Goal: Task Accomplishment & Management: Use online tool/utility

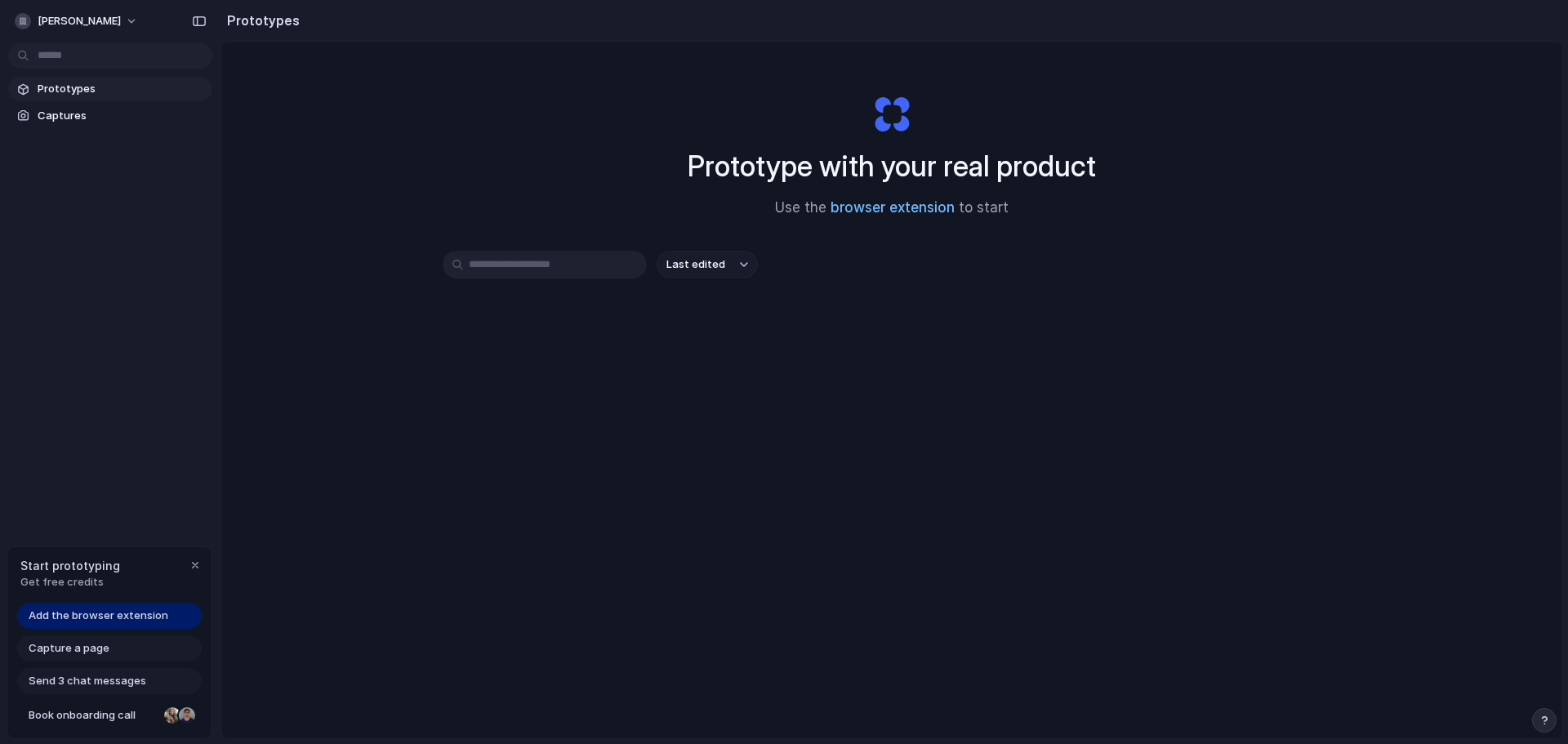
click at [906, 208] on link "browser extension" at bounding box center [893, 208] width 124 height 16
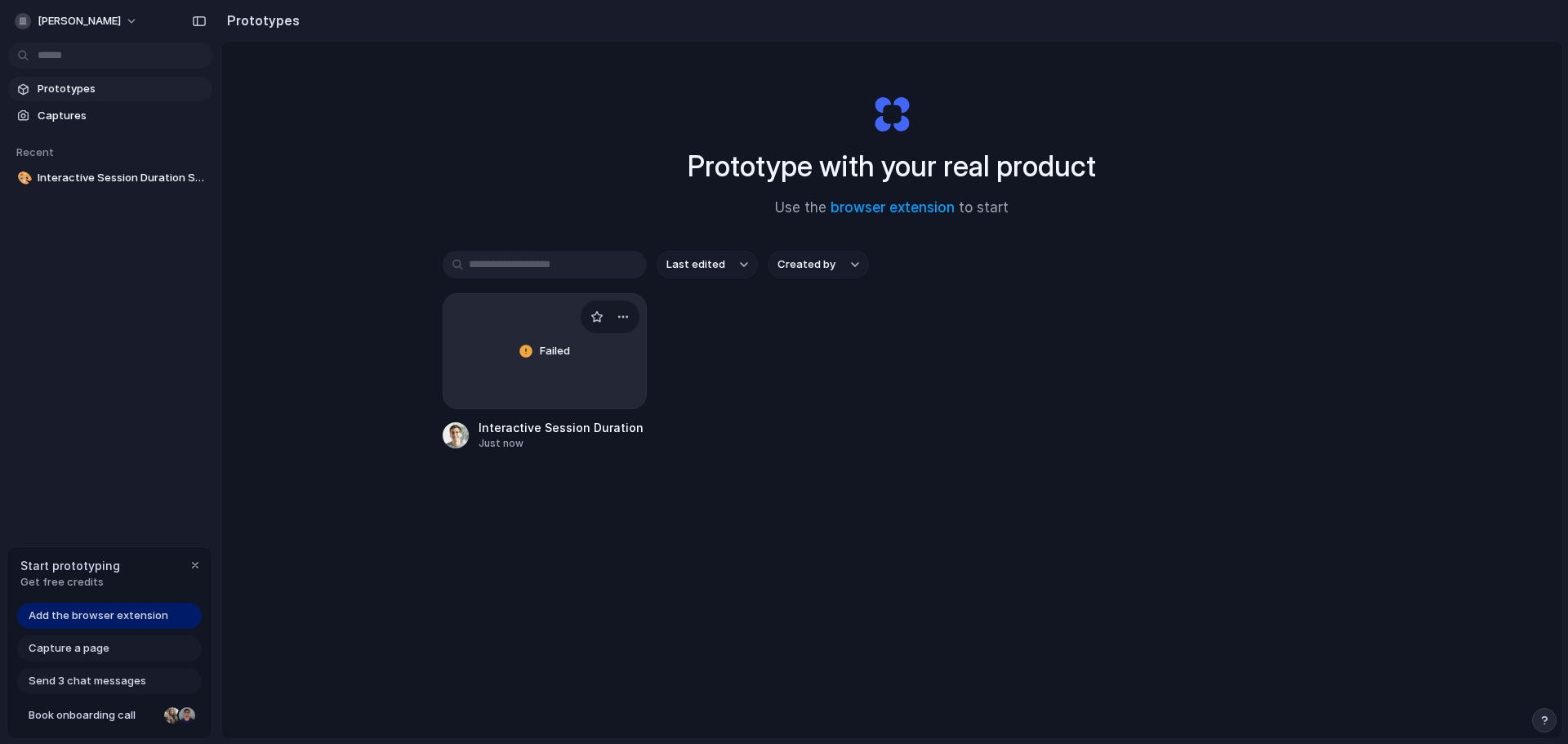
click at [590, 383] on div "Failed" at bounding box center [544, 351] width 202 height 114
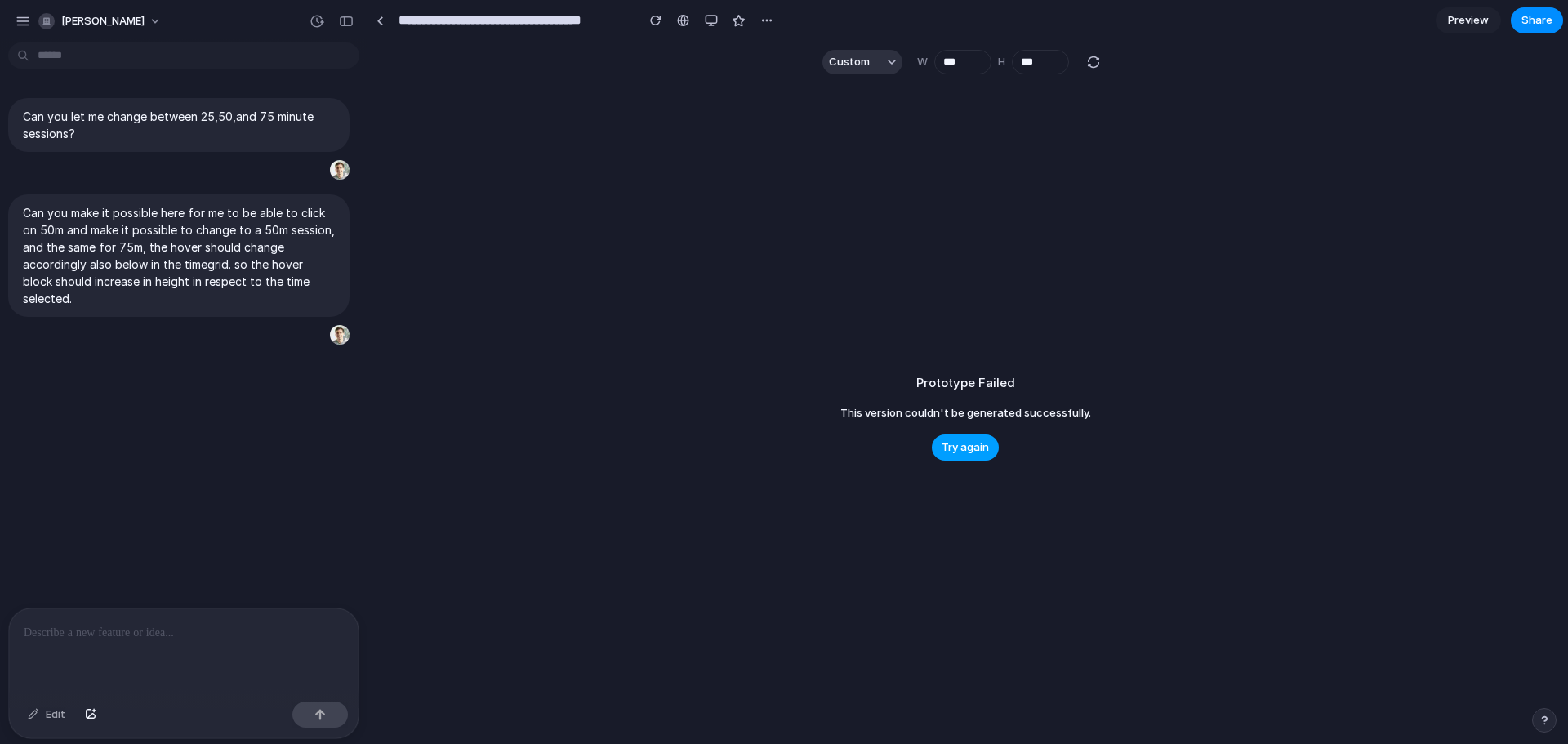
click at [961, 454] on span "Try again" at bounding box center [965, 448] width 48 height 16
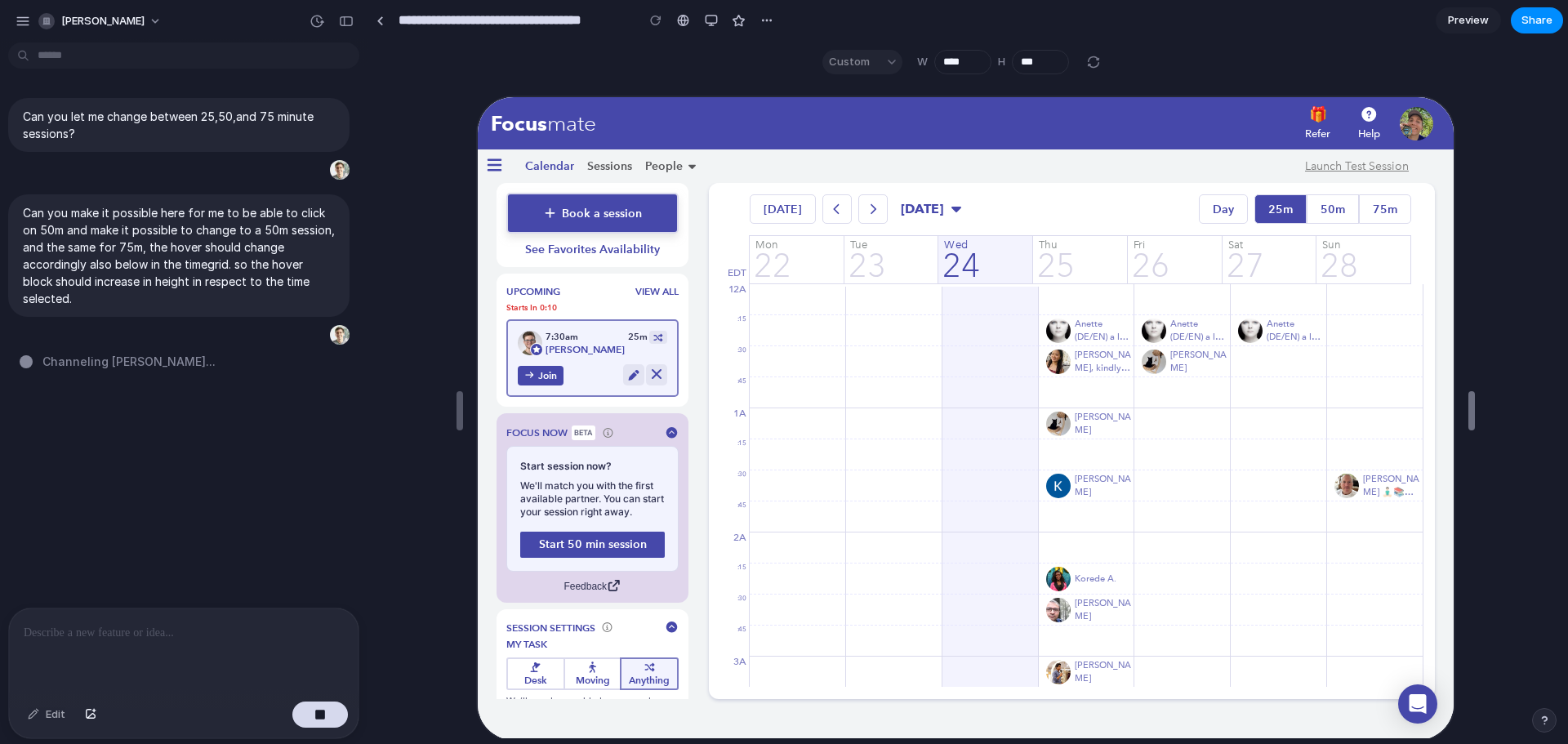
type input "****"
drag, startPoint x: 1135, startPoint y: 408, endPoint x: 1635, endPoint y: 350, distance: 503.4
click at [1567, 350] on html "**********" at bounding box center [784, 372] width 1568 height 744
click at [710, 19] on div "button" at bounding box center [711, 20] width 13 height 13
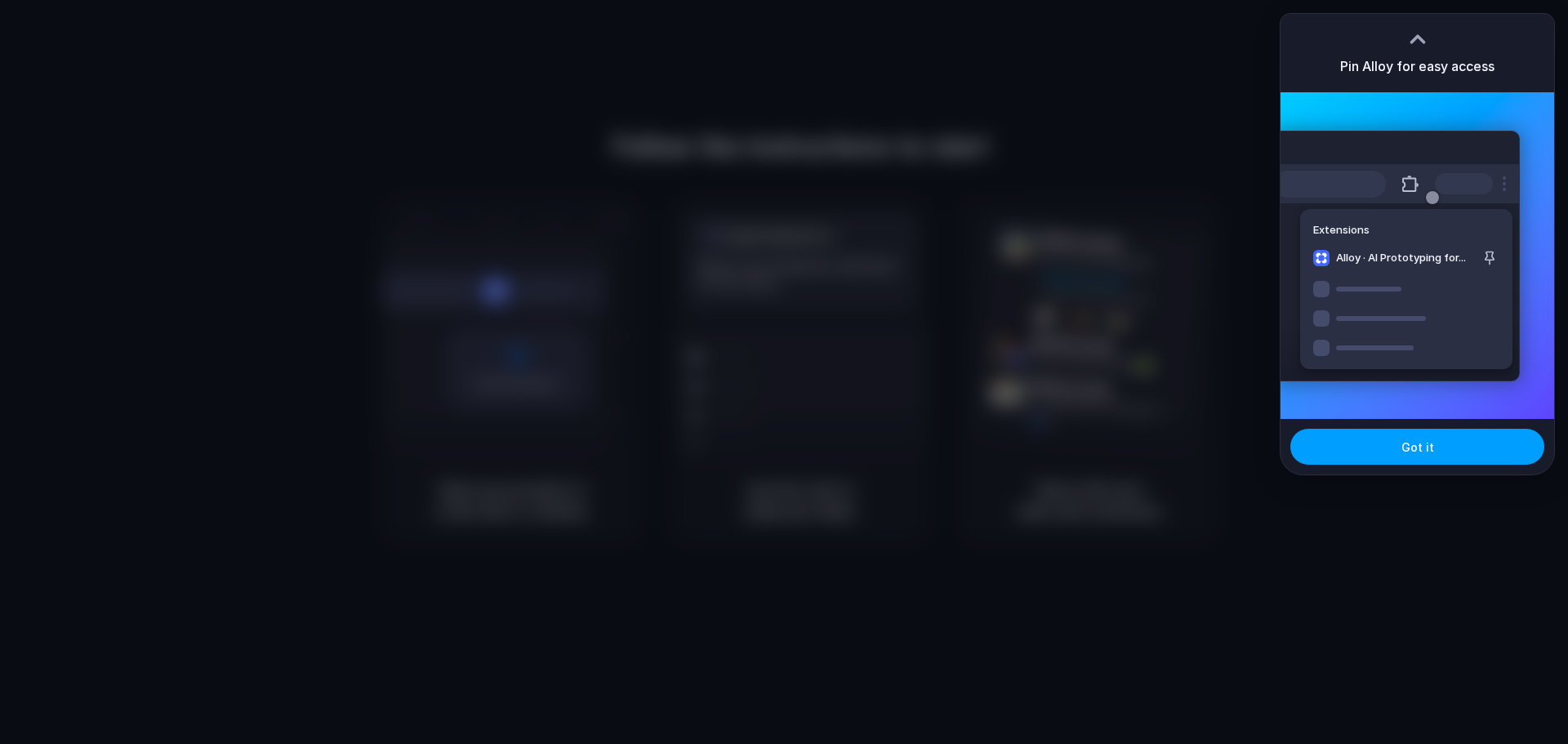
click at [1426, 444] on span "Got it" at bounding box center [1417, 447] width 32 height 17
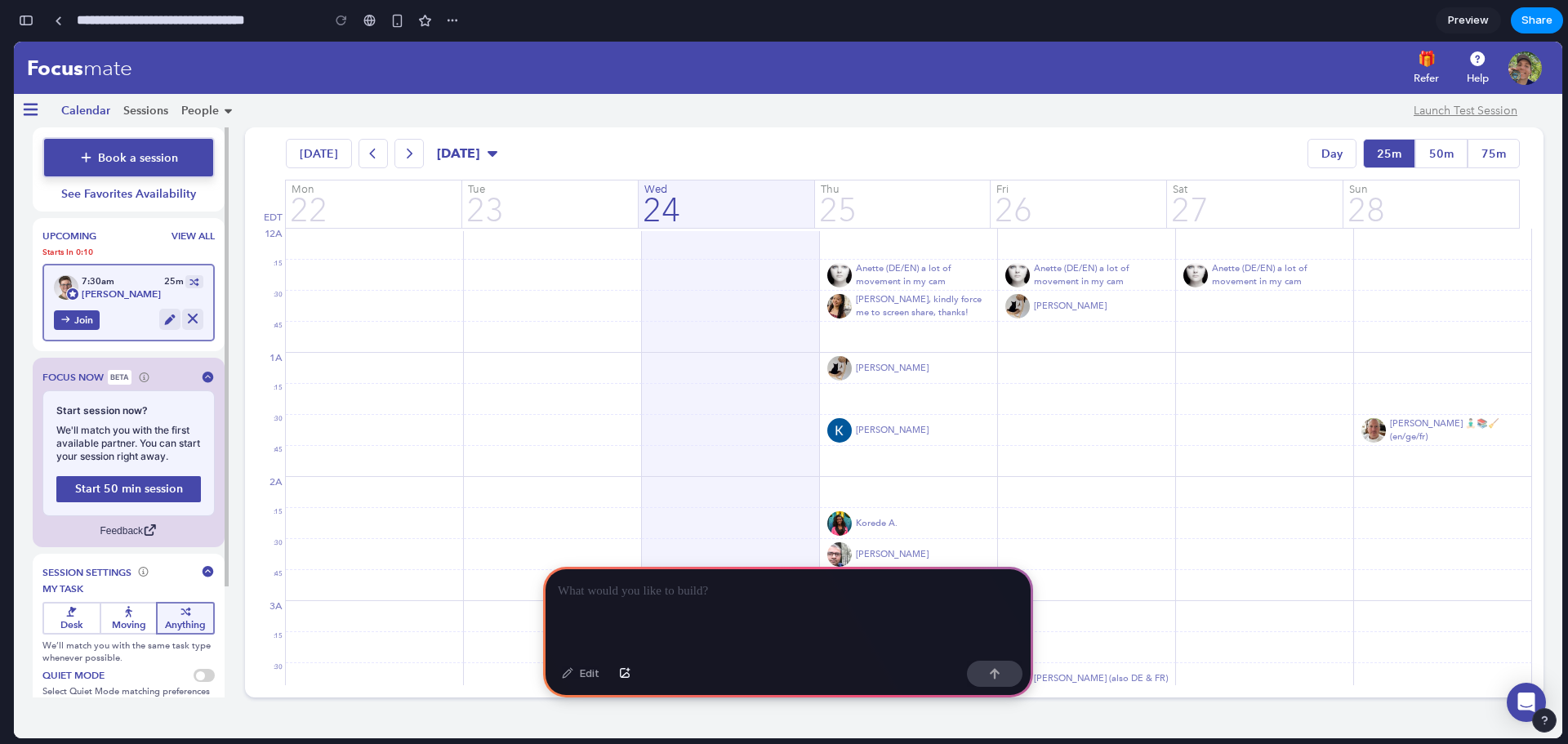
click at [177, 153] on button "Book a session" at bounding box center [129, 157] width 173 height 40
drag, startPoint x: 177, startPoint y: 155, endPoint x: 192, endPoint y: 195, distance: 42.7
click at [192, 195] on div "Book a session See Favorites Availability" at bounding box center [128, 170] width 192 height 85
click at [191, 157] on button "Book a session" at bounding box center [129, 157] width 173 height 40
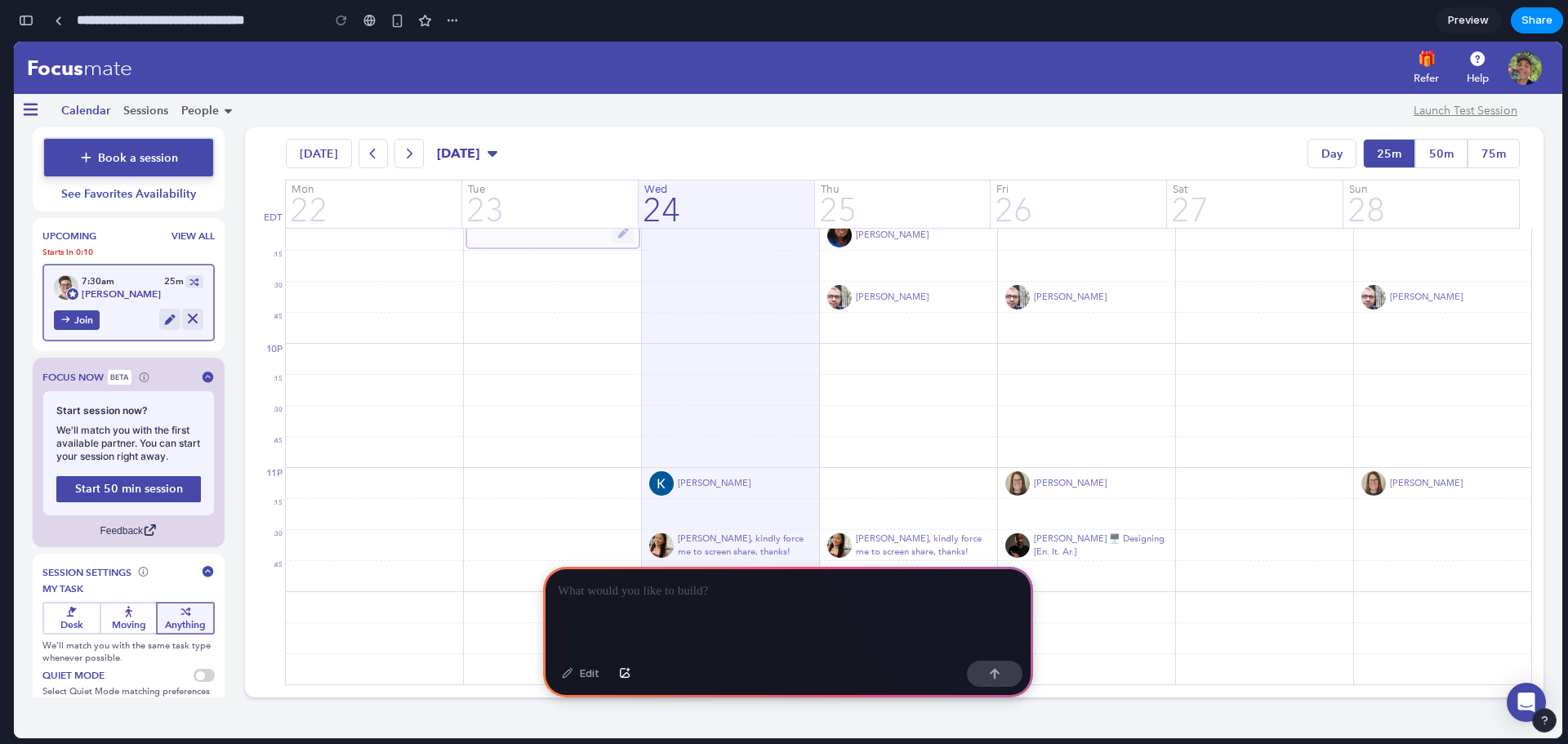
click at [16, 125] on div "Calendar Sessions People Launch Test Session" at bounding box center [788, 110] width 1548 height 33
click at [21, 115] on icon "Hamburger Menu" at bounding box center [31, 110] width 21 height 16
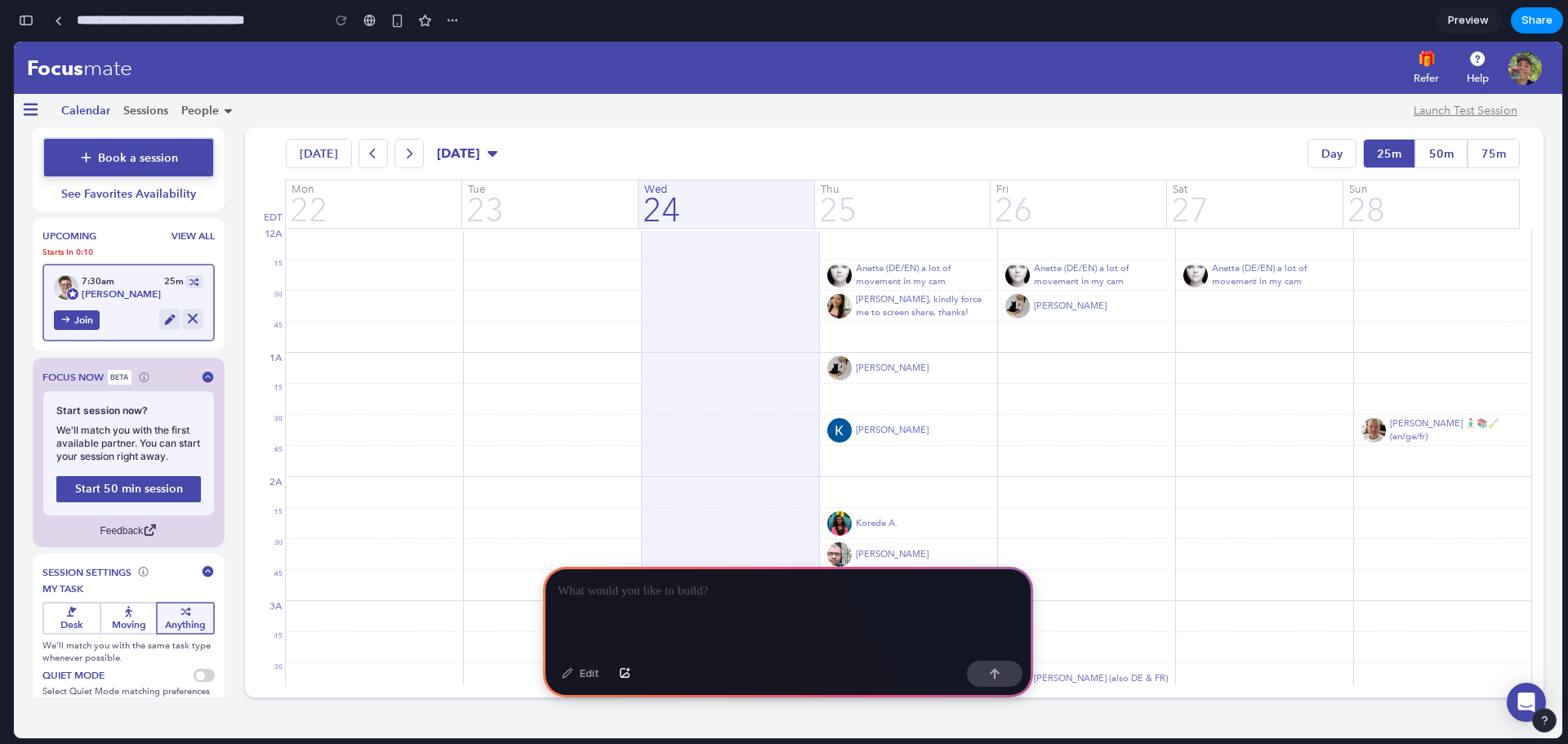
click at [1448, 163] on link "50m" at bounding box center [1441, 153] width 52 height 30
click at [1494, 154] on link "75m" at bounding box center [1493, 153] width 52 height 30
click at [1430, 154] on link "50m" at bounding box center [1441, 153] width 52 height 30
click at [1342, 147] on link "Day" at bounding box center [1332, 153] width 49 height 30
click at [1429, 152] on link "50m" at bounding box center [1441, 153] width 52 height 30
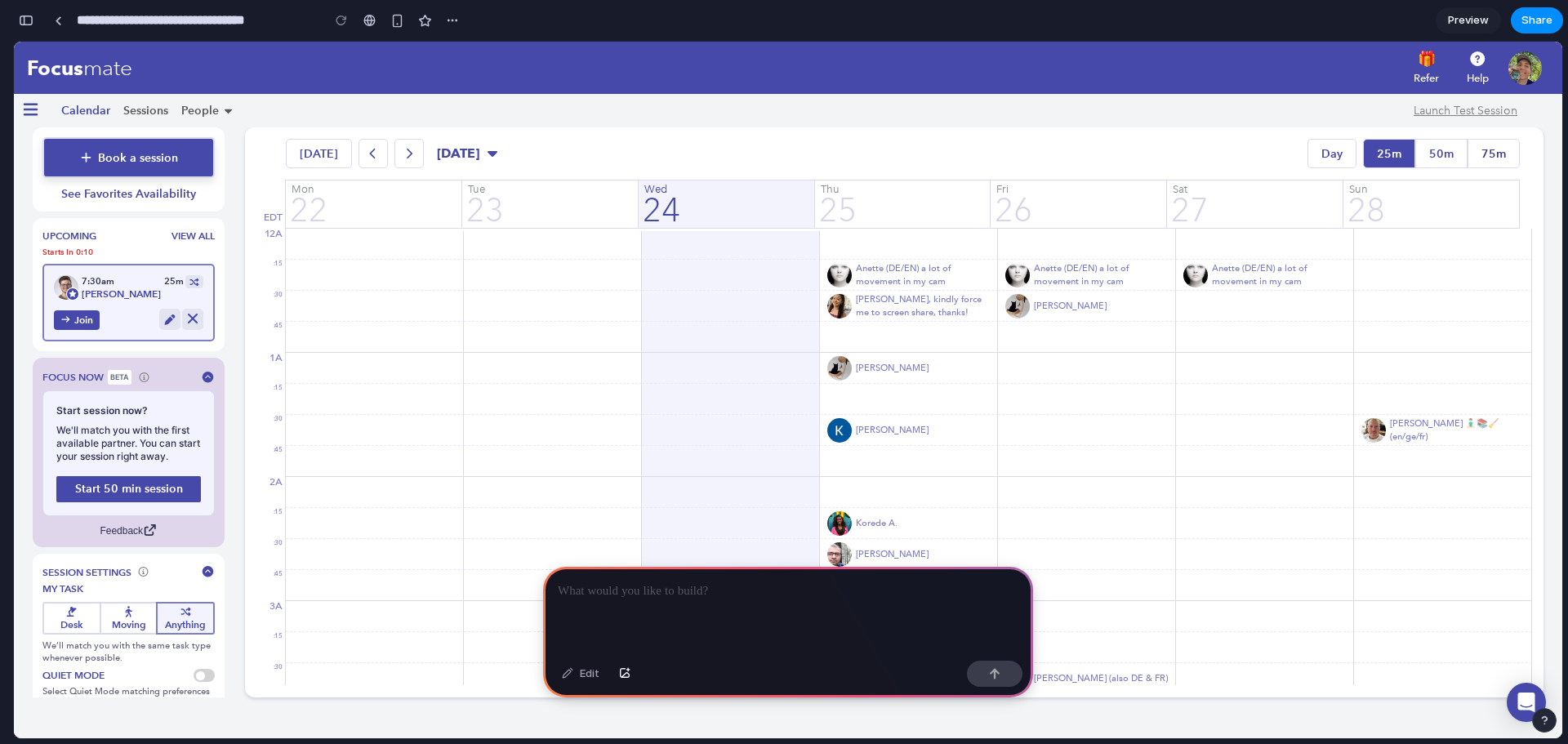
click at [1477, 152] on link "75m" at bounding box center [1493, 153] width 52 height 30
click at [1440, 153] on link "50m" at bounding box center [1441, 153] width 52 height 30
click at [748, 584] on p at bounding box center [788, 592] width 460 height 20
click at [405, 157] on icon at bounding box center [409, 153] width 14 height 12
click at [304, 157] on link "Today" at bounding box center [319, 153] width 67 height 30
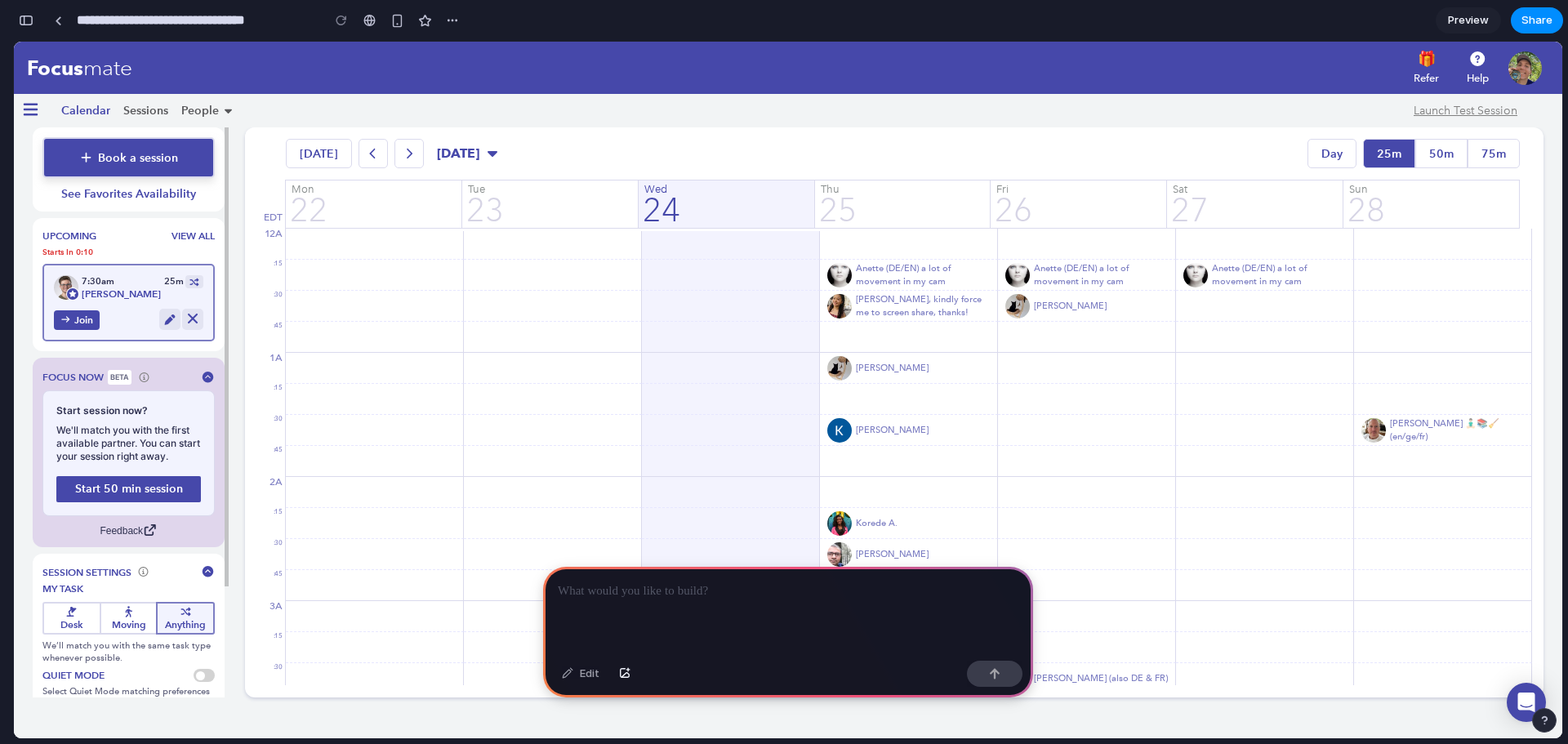
click at [129, 282] on div "7:30am 25m" at bounding box center [133, 282] width 103 height 13
click at [198, 322] on icon "Cancel session" at bounding box center [192, 318] width 16 height 13
click at [197, 322] on icon "Cancel session" at bounding box center [192, 318] width 10 height 10
click at [141, 152] on button "Book a session" at bounding box center [129, 157] width 173 height 40
click at [20, 103] on button "Hamburger Menu" at bounding box center [31, 111] width 31 height 22
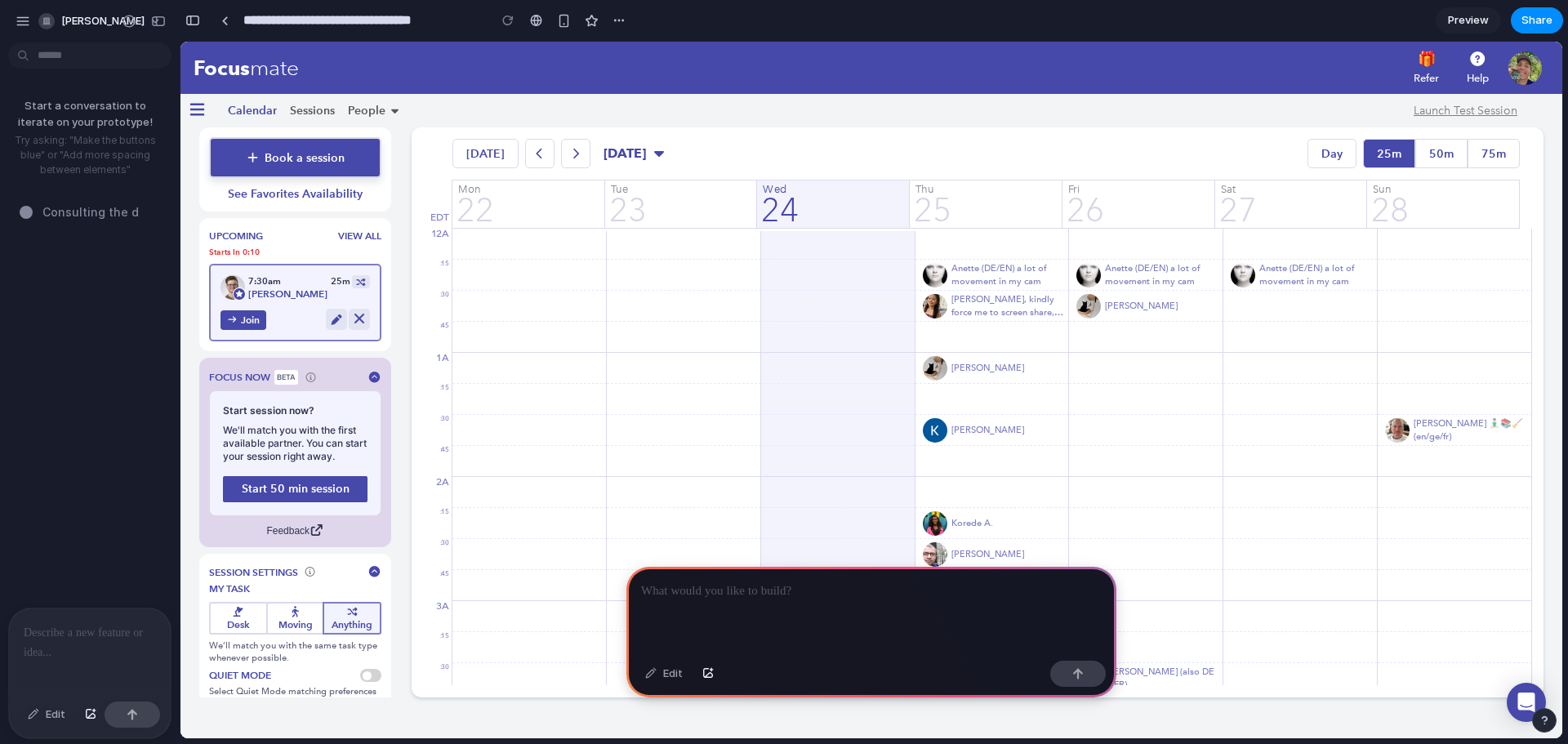
click at [68, 643] on div at bounding box center [90, 652] width 162 height 86
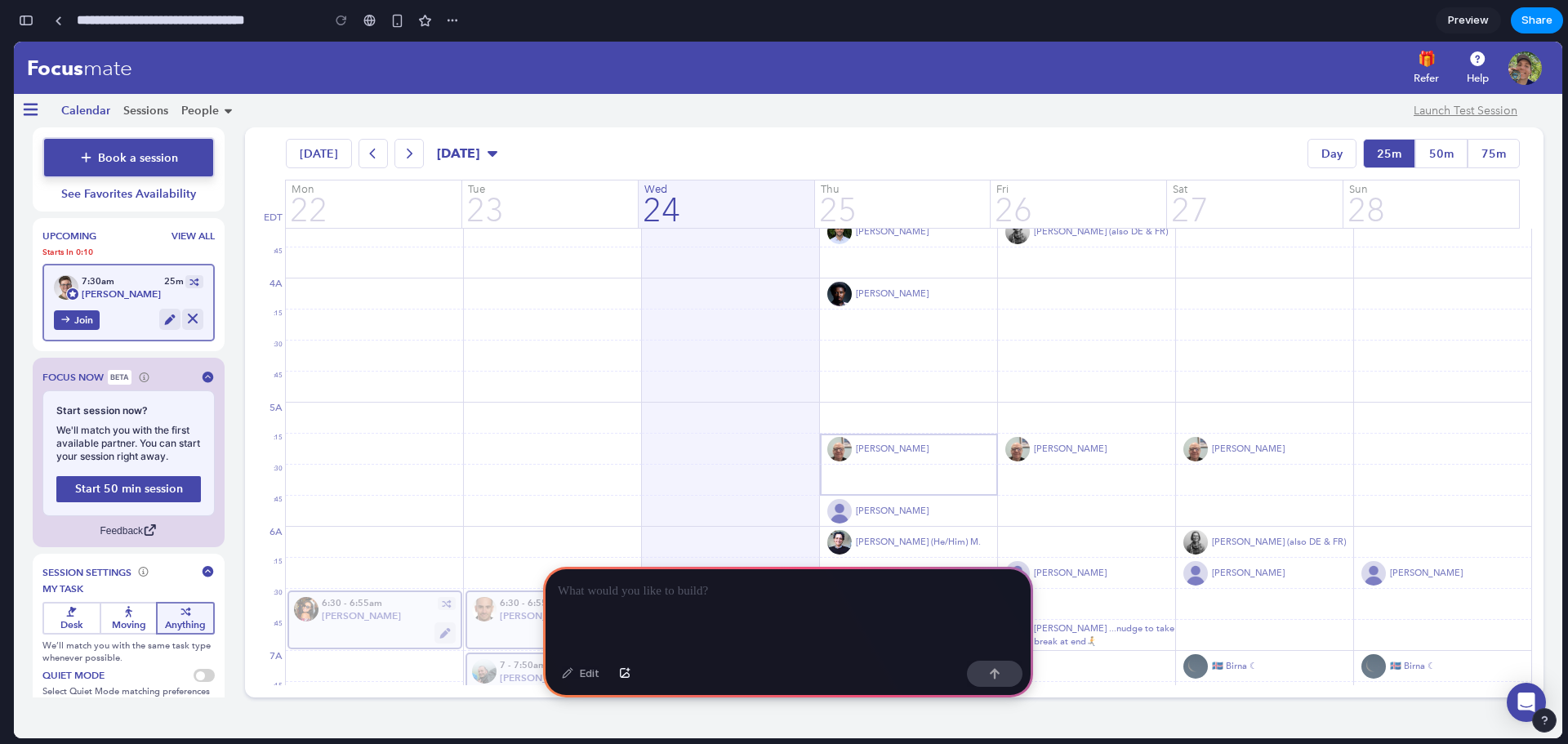
scroll to position [327, 0]
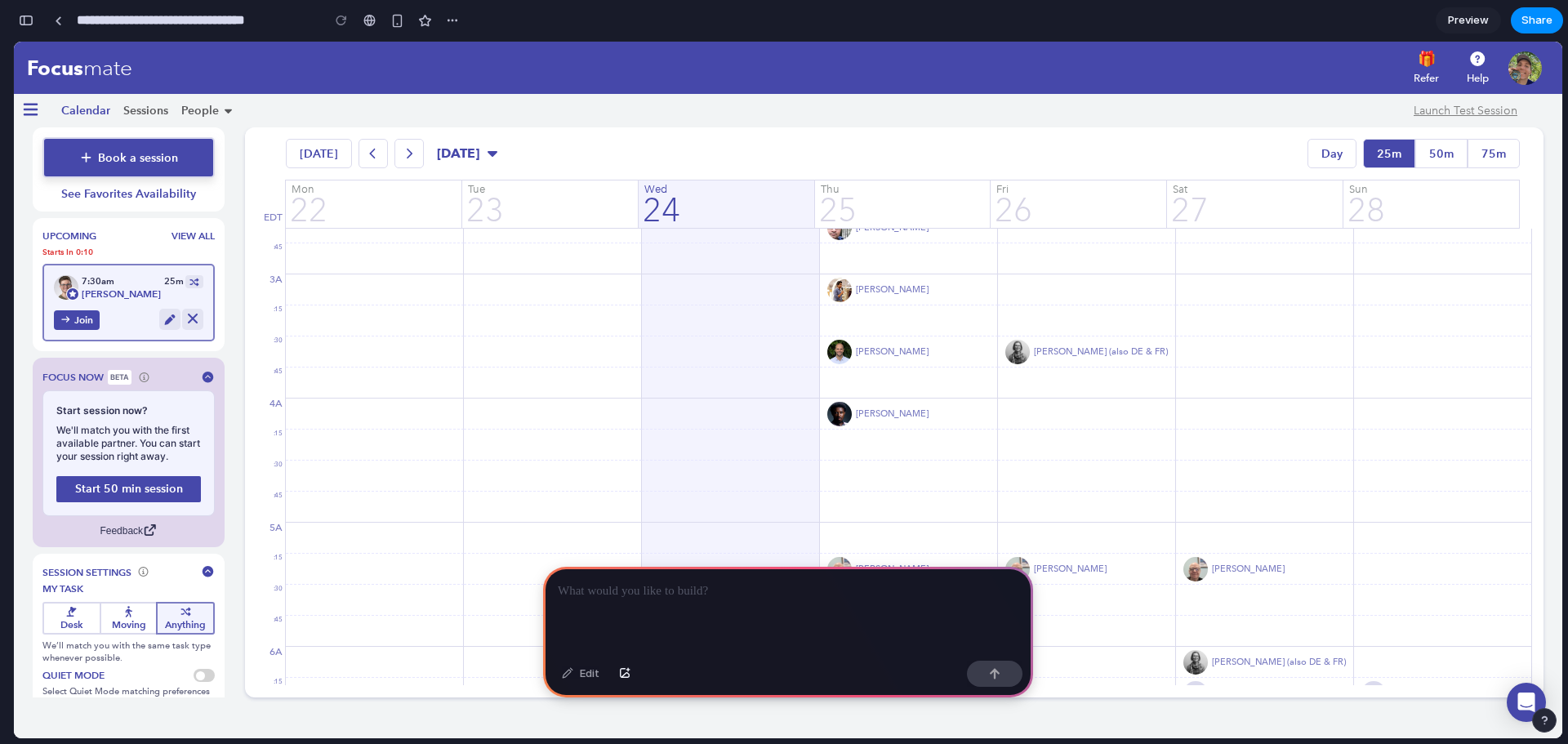
click at [731, 605] on div at bounding box center [788, 610] width 490 height 87
click at [824, 593] on p "***" at bounding box center [784, 592] width 454 height 20
drag, startPoint x: 775, startPoint y: 596, endPoint x: 609, endPoint y: 587, distance: 166.2
click at [609, 587] on div "**********" at bounding box center [788, 610] width 490 height 87
click at [777, 598] on div "**********" at bounding box center [788, 610] width 490 height 87
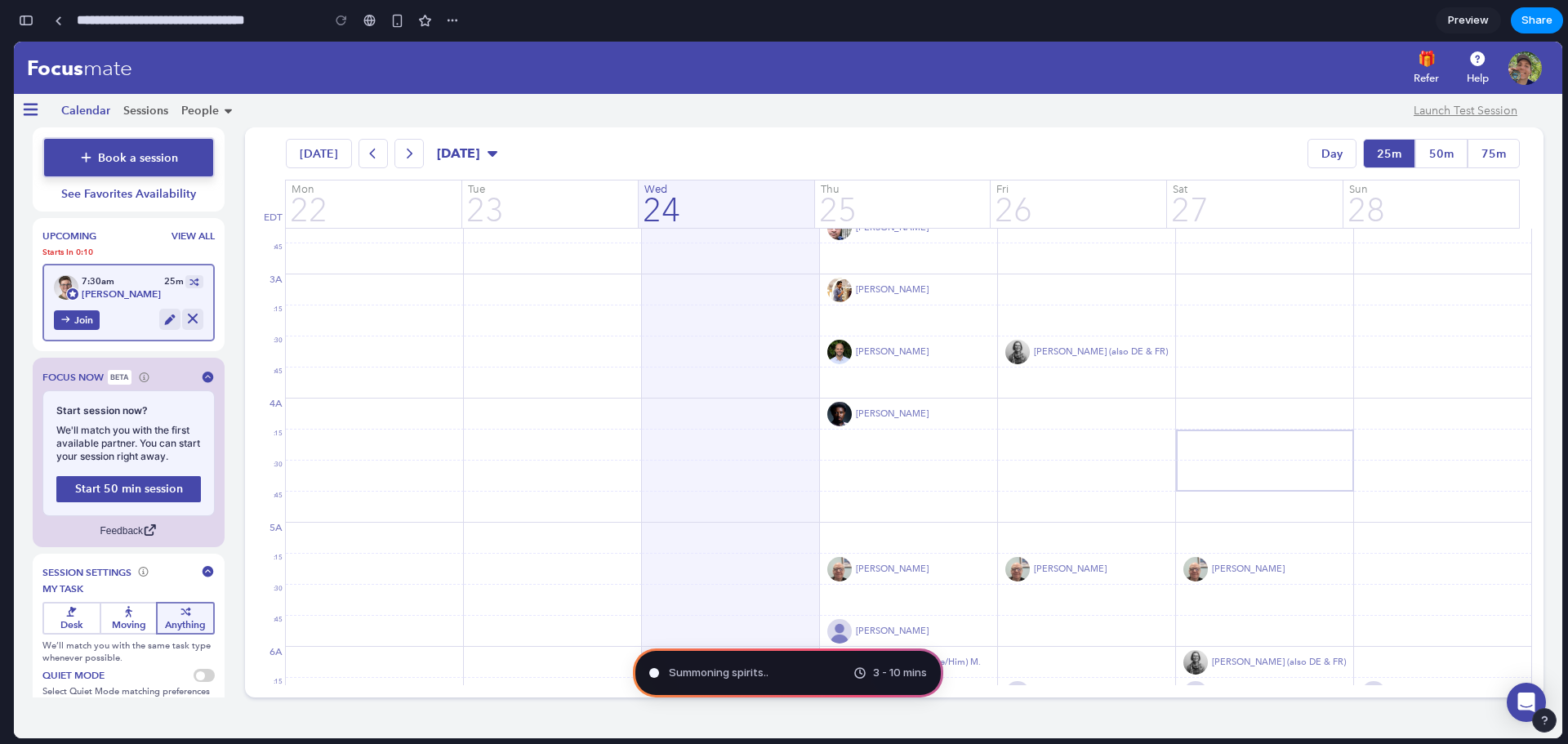
click at [13, 41] on div "Select" at bounding box center [13, 41] width 0 height 0
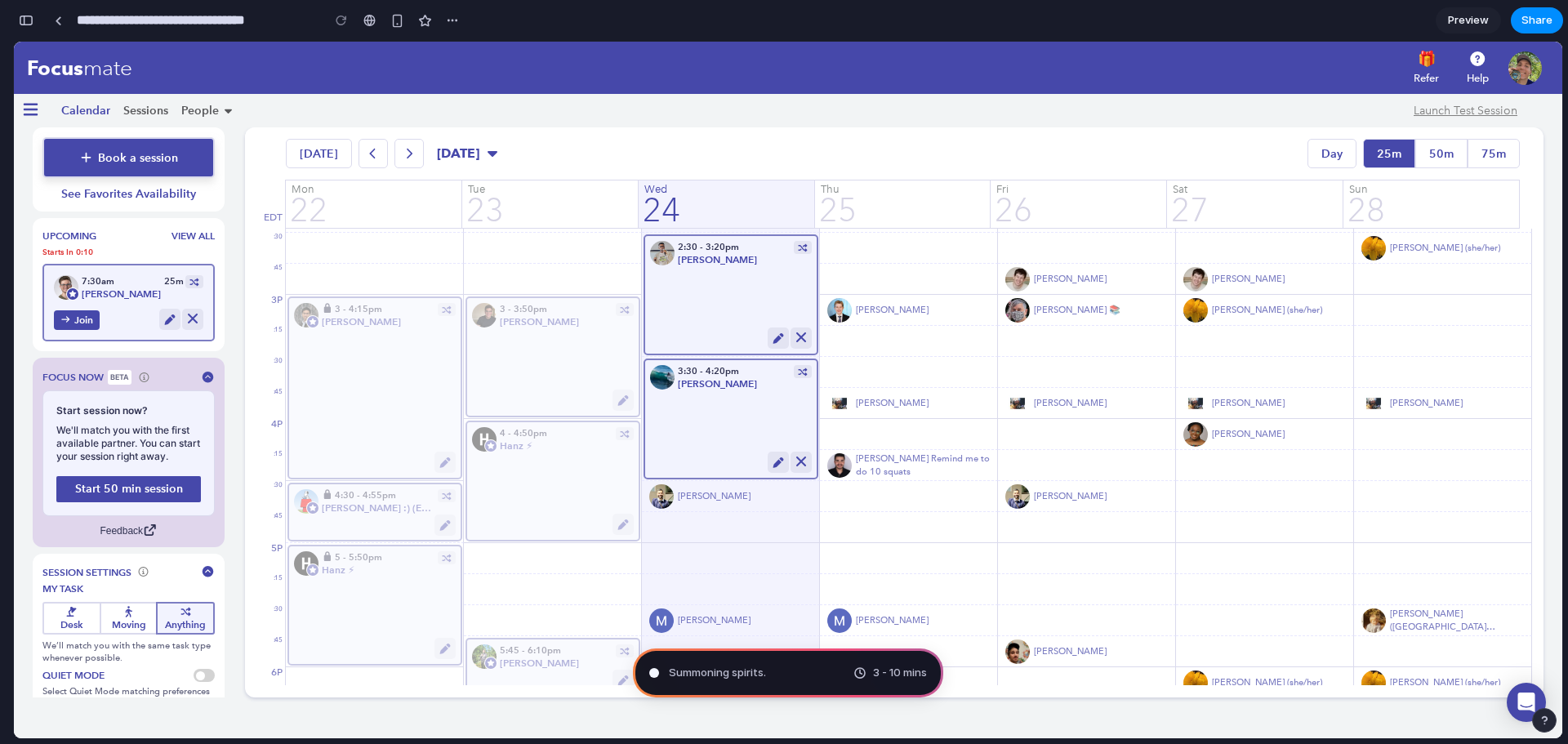
scroll to position [1797, 0]
click at [13, 41] on div "Select" at bounding box center [13, 41] width 0 height 0
click at [1447, 156] on link "50m" at bounding box center [1441, 153] width 52 height 30
click at [13, 41] on div "Select" at bounding box center [13, 41] width 0 height 0
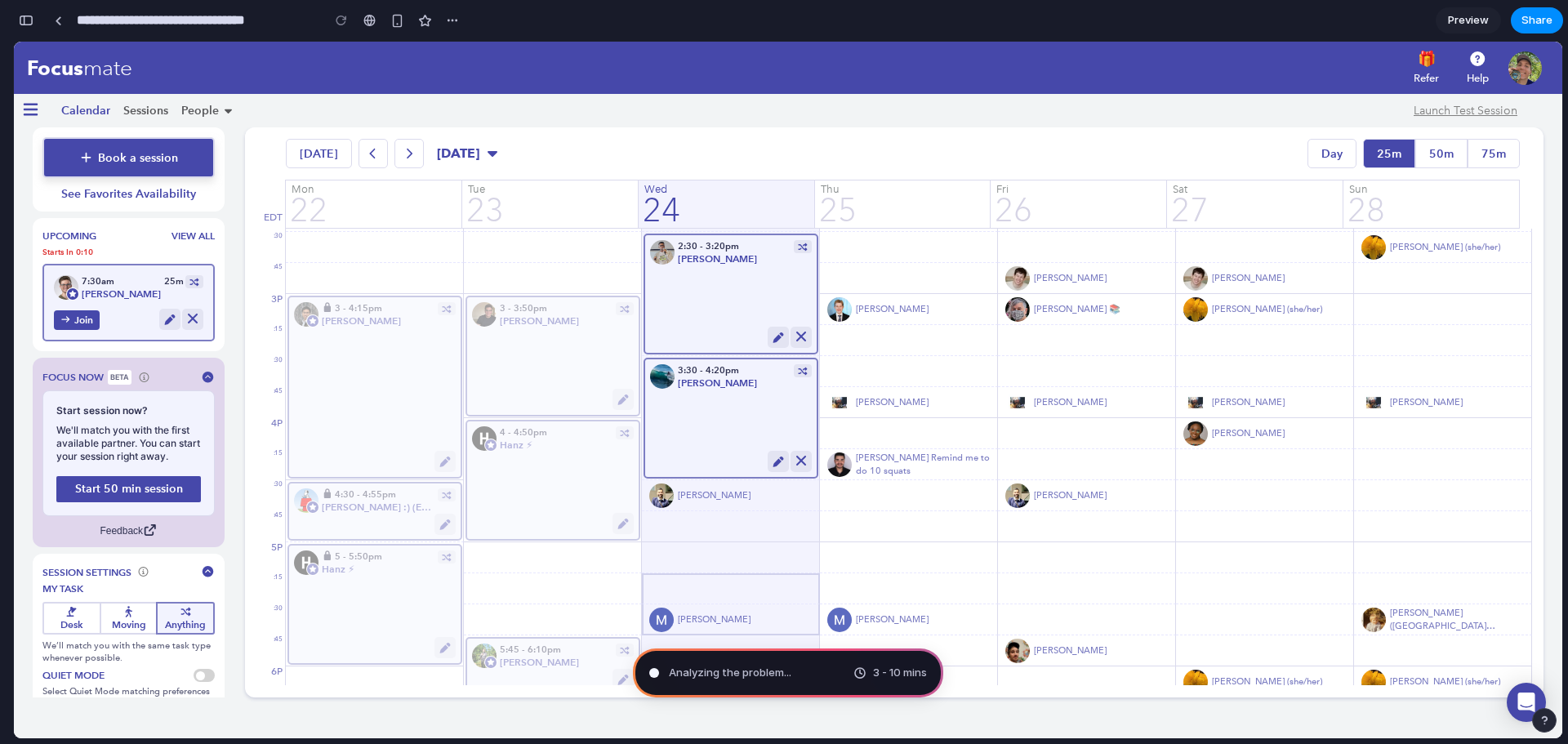
click at [13, 41] on div "Select" at bounding box center [13, 41] width 0 height 0
click at [726, 688] on div "Determining potential solutions ... 3 - 10 mins" at bounding box center [788, 673] width 310 height 49
click at [669, 682] on div "Determining potential solutions .. 3 - 10 mins" at bounding box center [788, 673] width 310 height 49
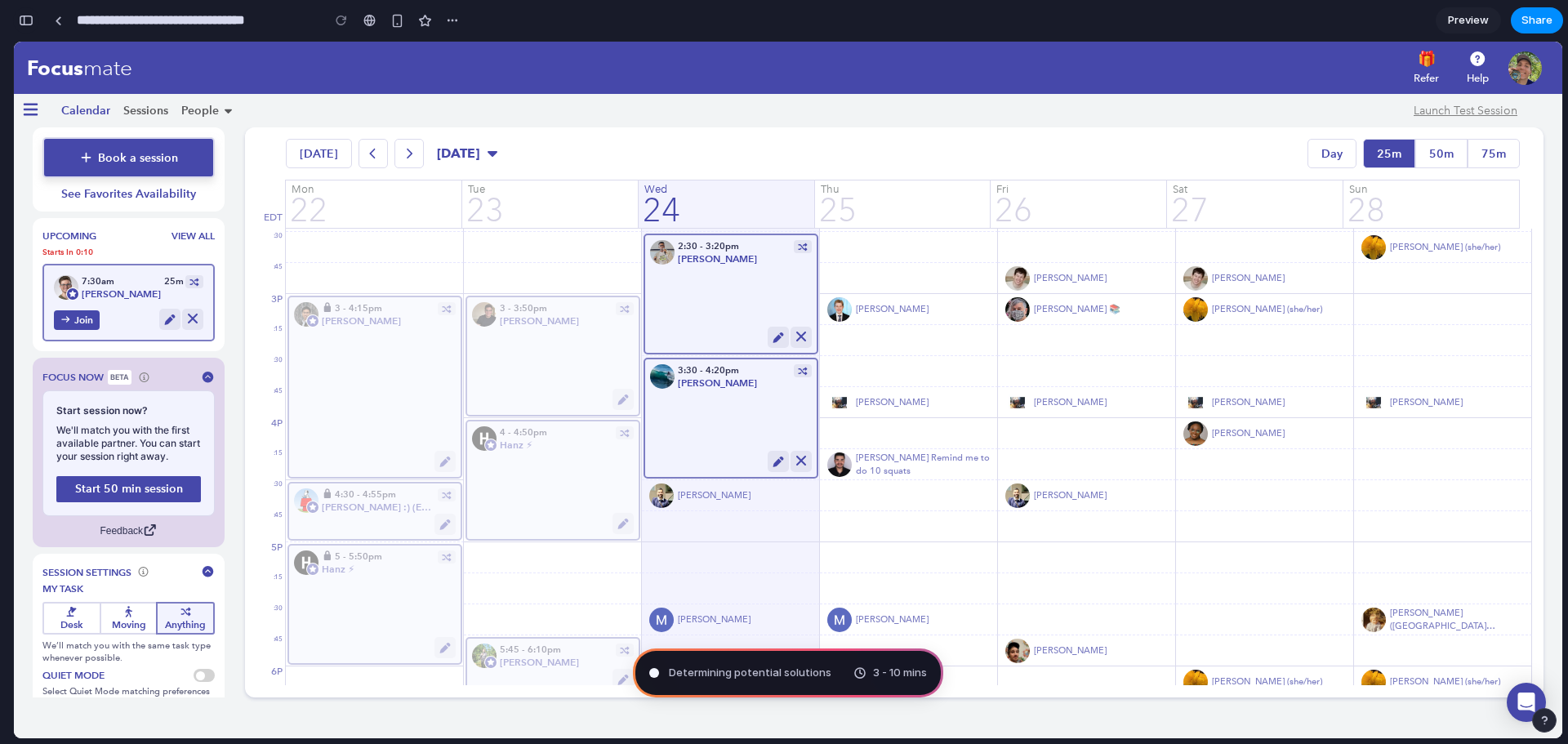
click at [28, 15] on div "button" at bounding box center [26, 20] width 14 height 12
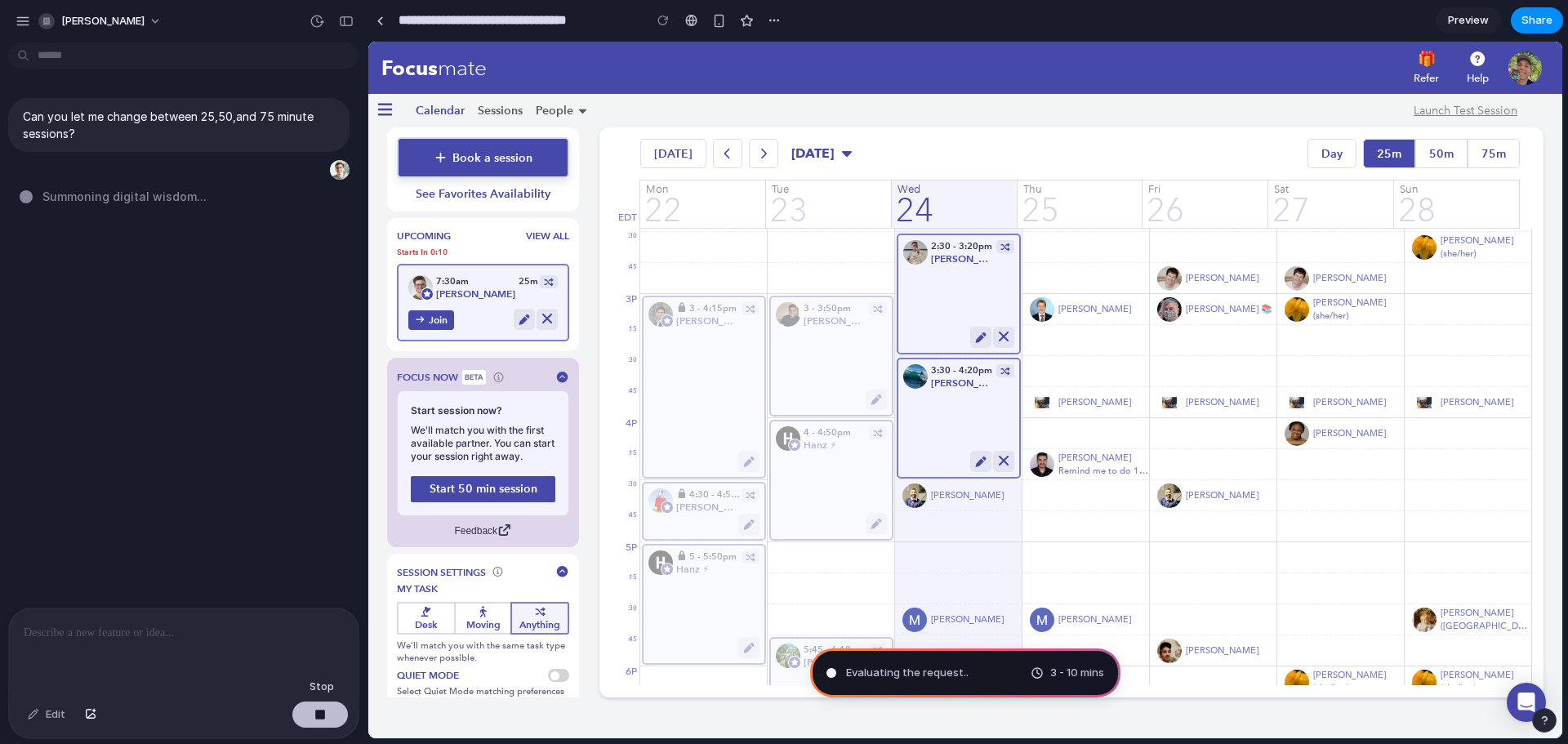
click at [315, 714] on div "button" at bounding box center [320, 714] width 12 height 12
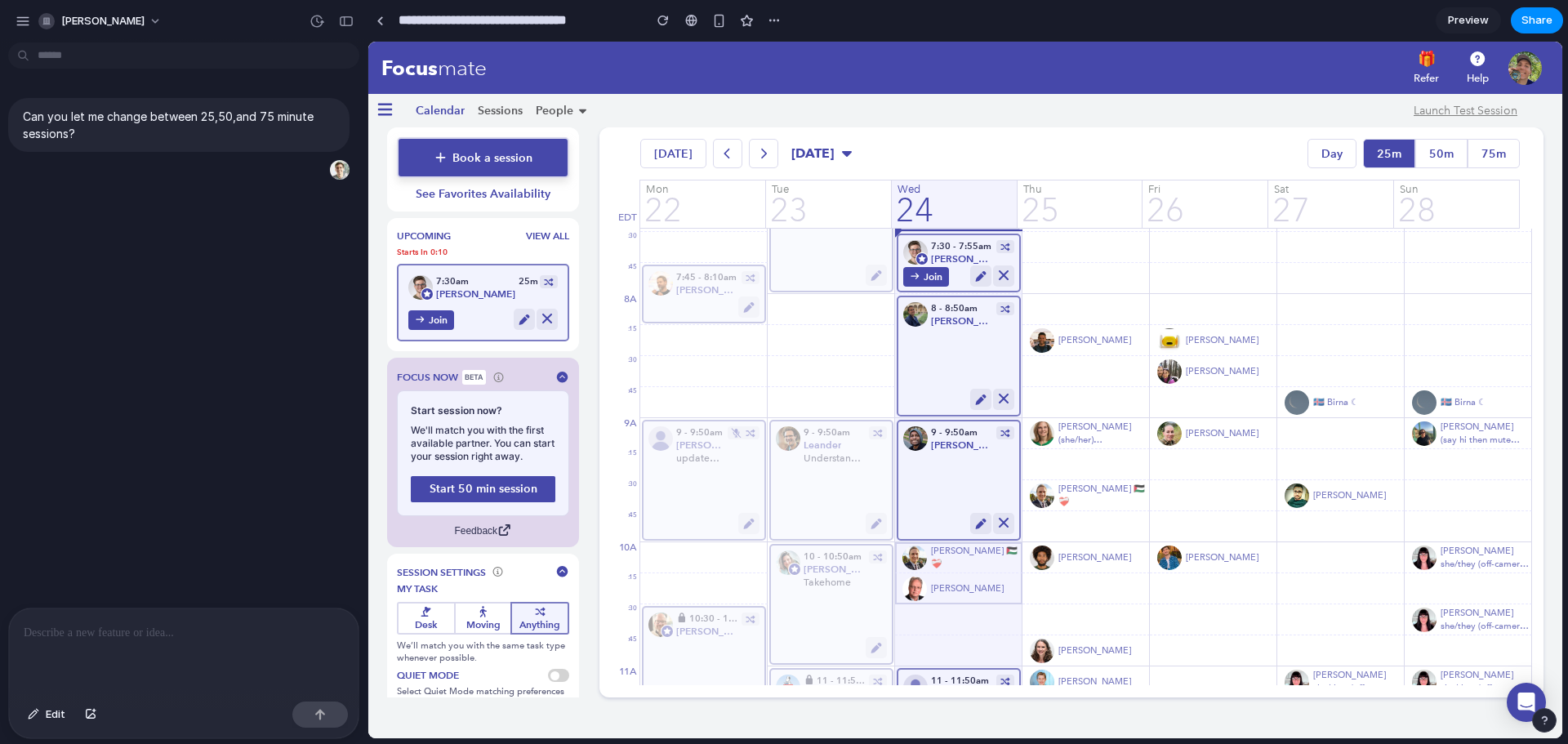
scroll to position [981, 0]
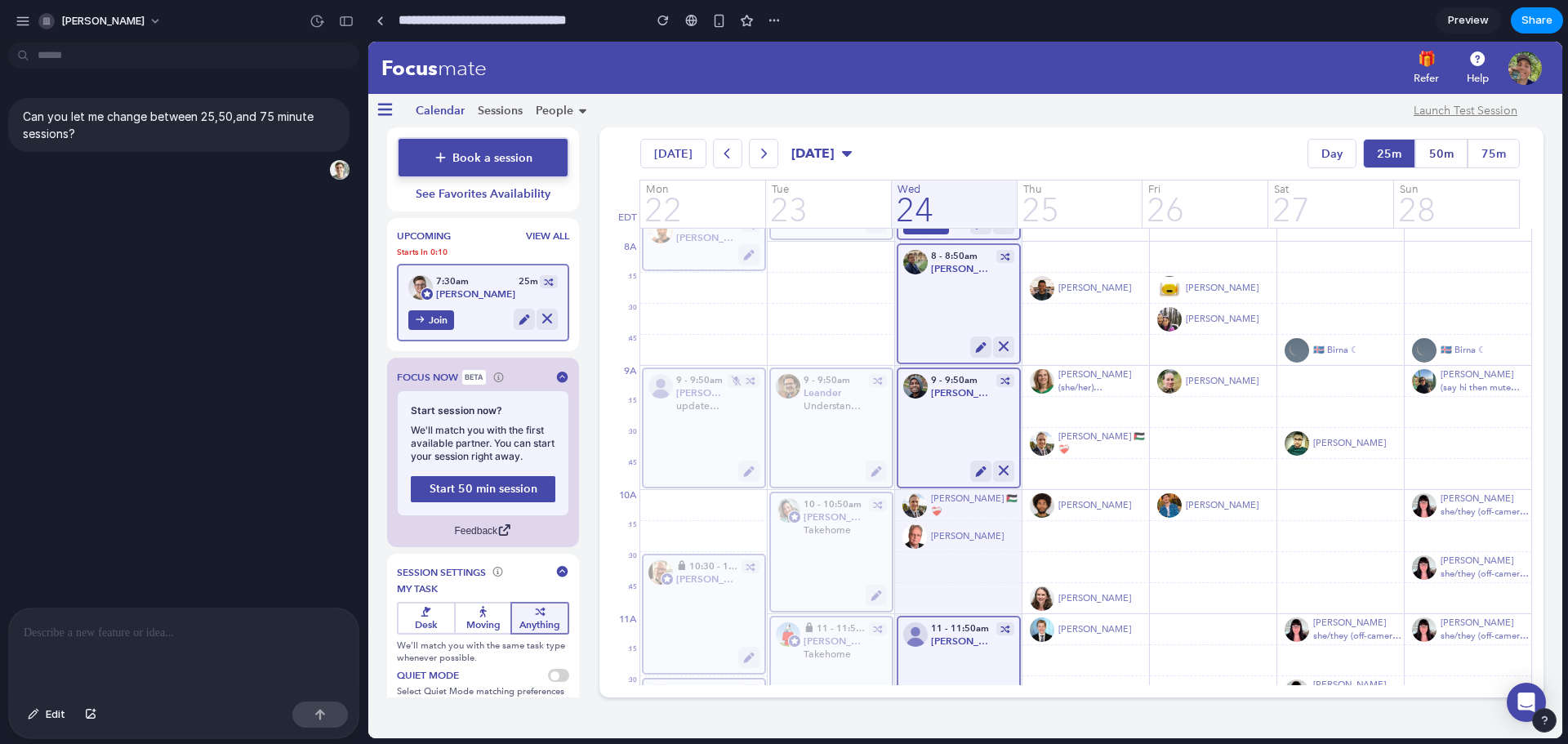
click at [1451, 148] on link "50m" at bounding box center [1441, 153] width 52 height 30
click at [1505, 153] on link "75m" at bounding box center [1493, 153] width 52 height 30
click at [249, 632] on p at bounding box center [183, 633] width 320 height 20
click at [62, 715] on span "Edit" at bounding box center [56, 714] width 20 height 16
click at [1457, 154] on div at bounding box center [966, 390] width 1194 height 697
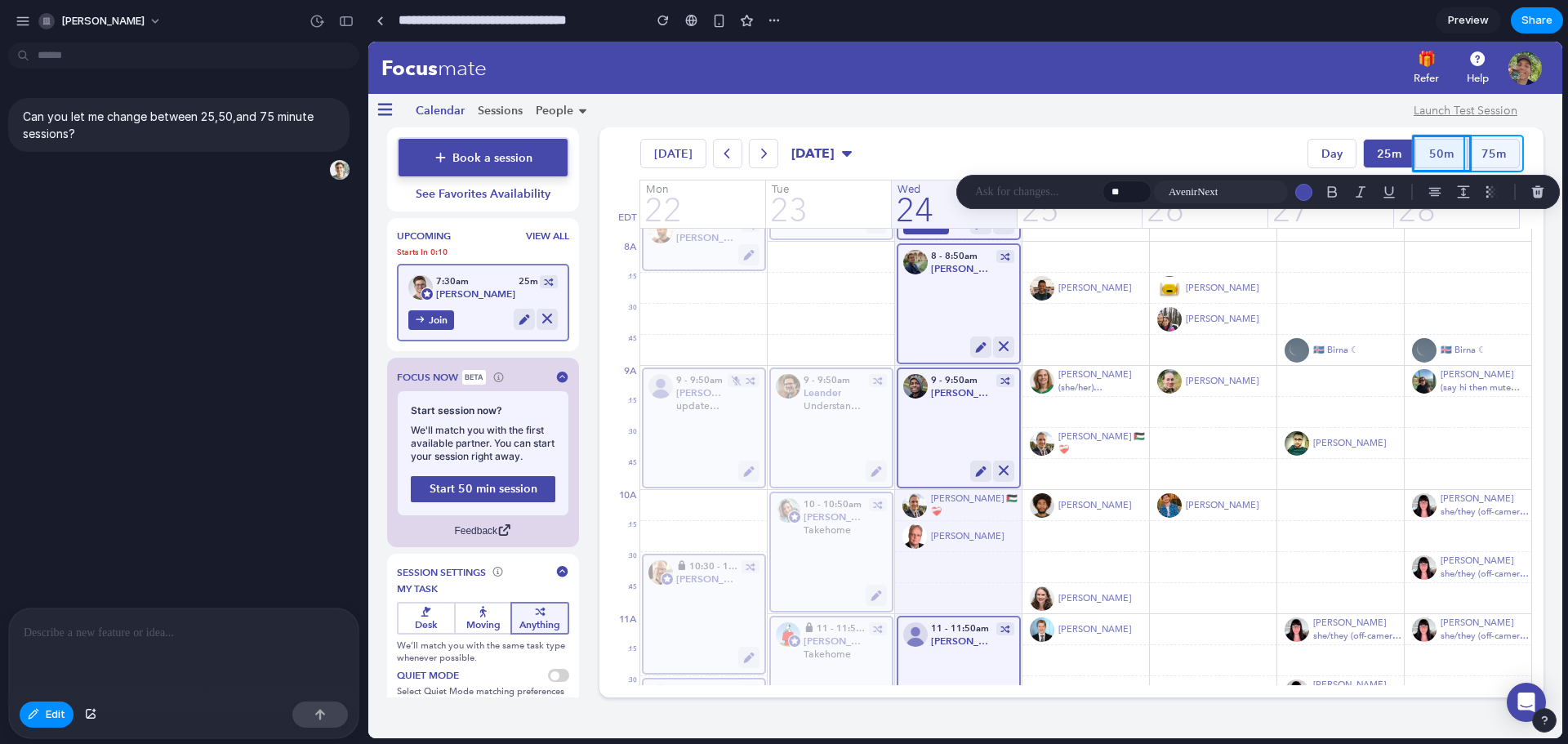
click at [1501, 159] on div at bounding box center [966, 390] width 1194 height 697
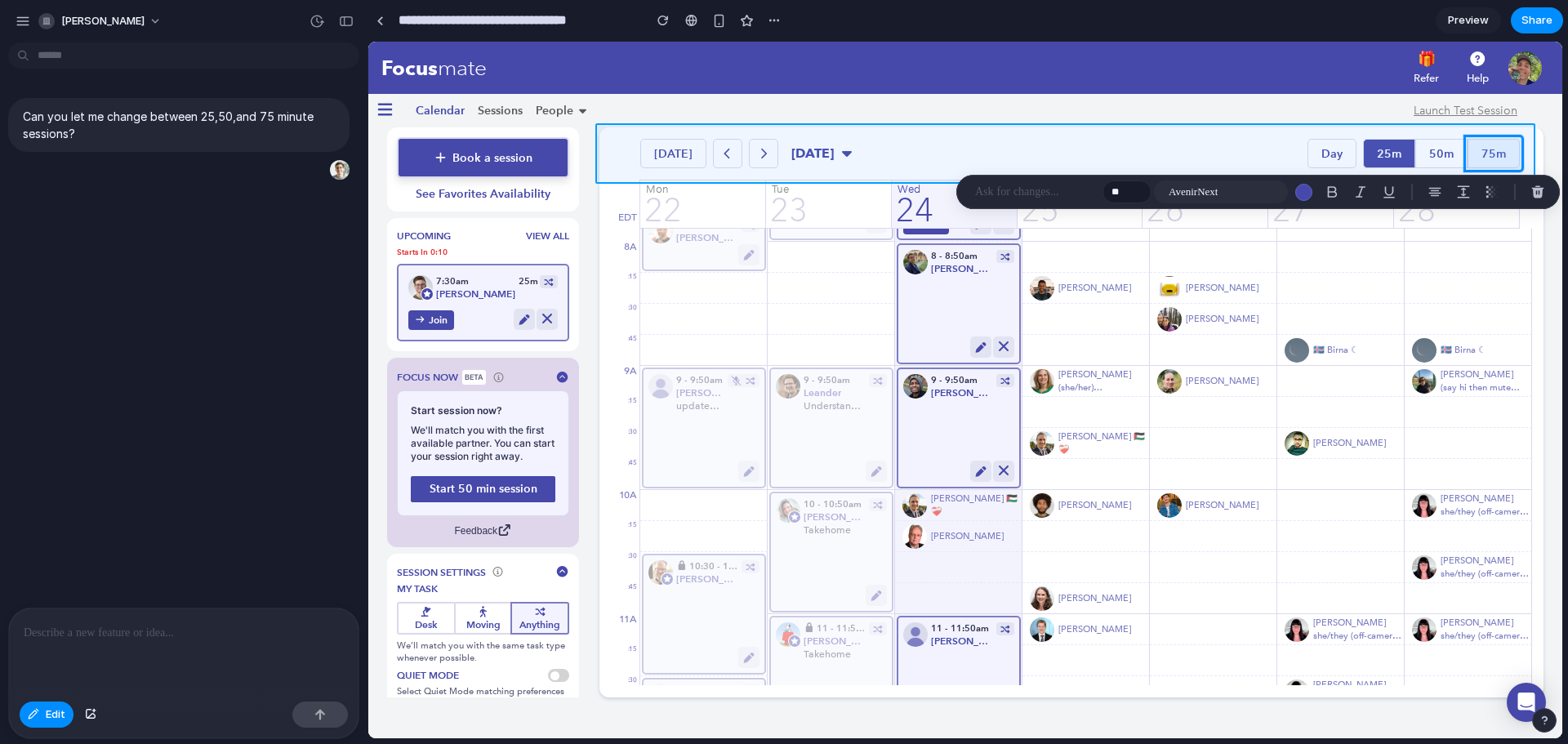
click at [1212, 160] on div at bounding box center [966, 390] width 1194 height 697
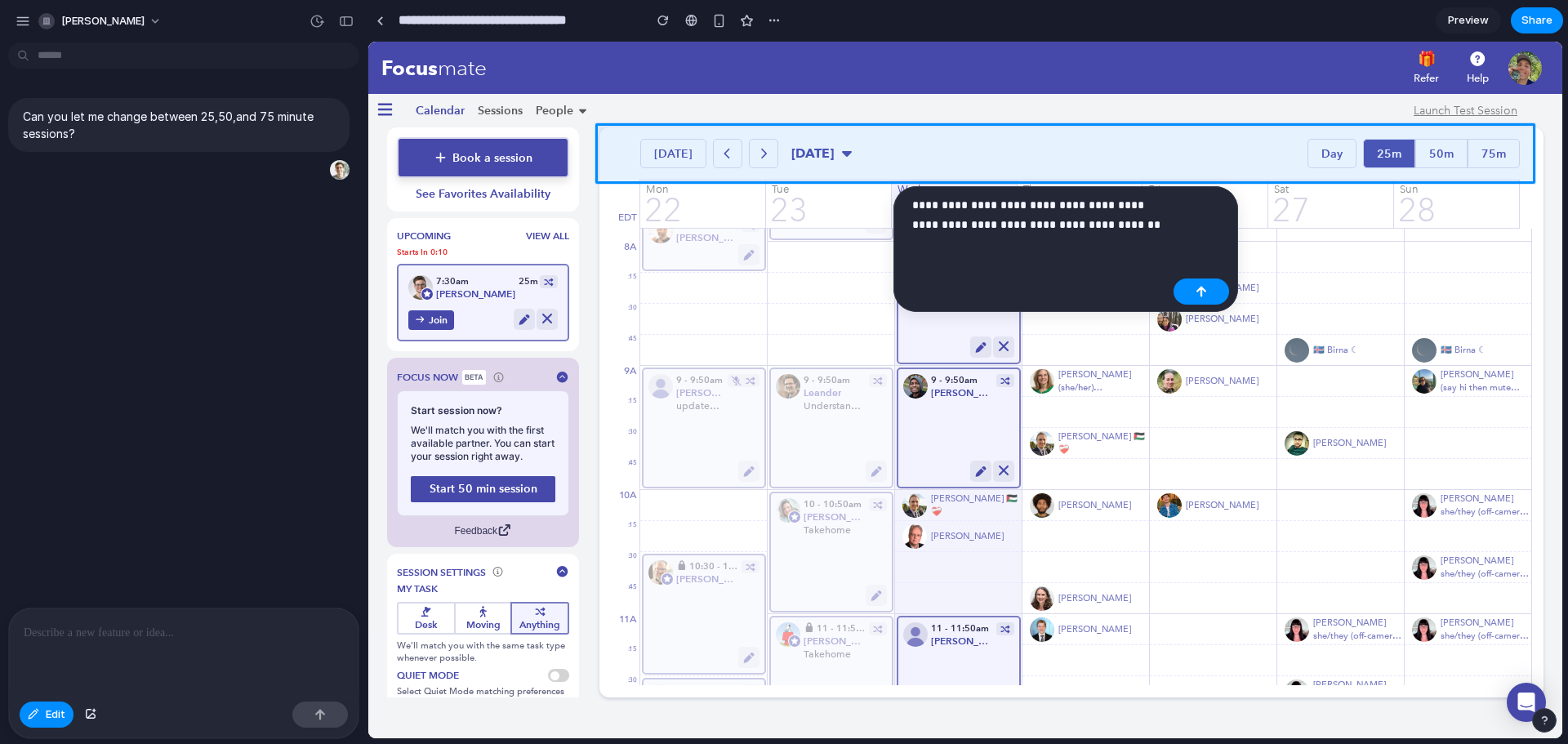
click at [1145, 217] on p "**********" at bounding box center [1038, 215] width 254 height 40
click at [1148, 227] on p "**********" at bounding box center [1038, 215] width 254 height 40
drag, startPoint x: 1148, startPoint y: 227, endPoint x: 1062, endPoint y: 227, distance: 86.0
click at [1062, 227] on p "**********" at bounding box center [1038, 215] width 254 height 40
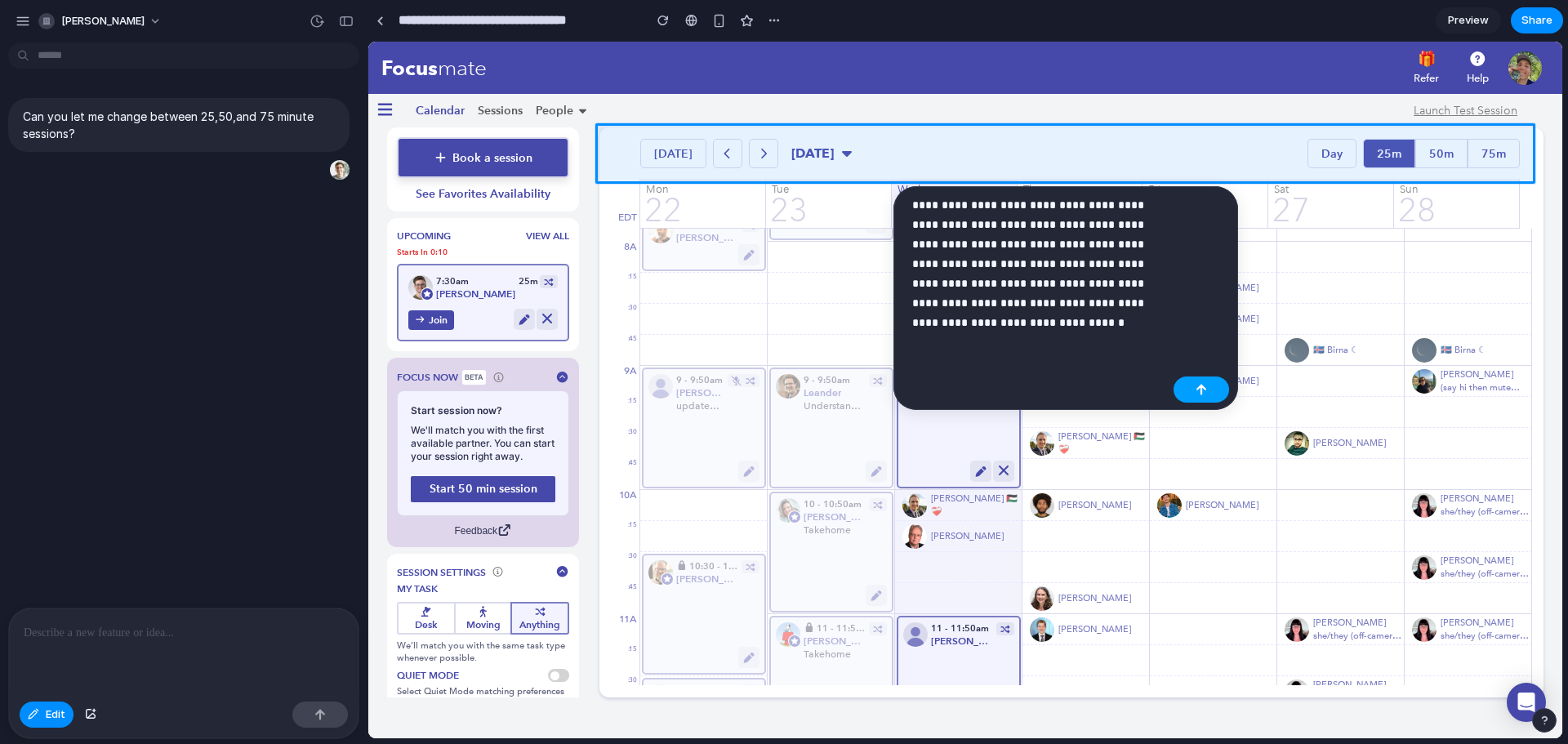
click at [1207, 386] on button "button" at bounding box center [1201, 390] width 56 height 26
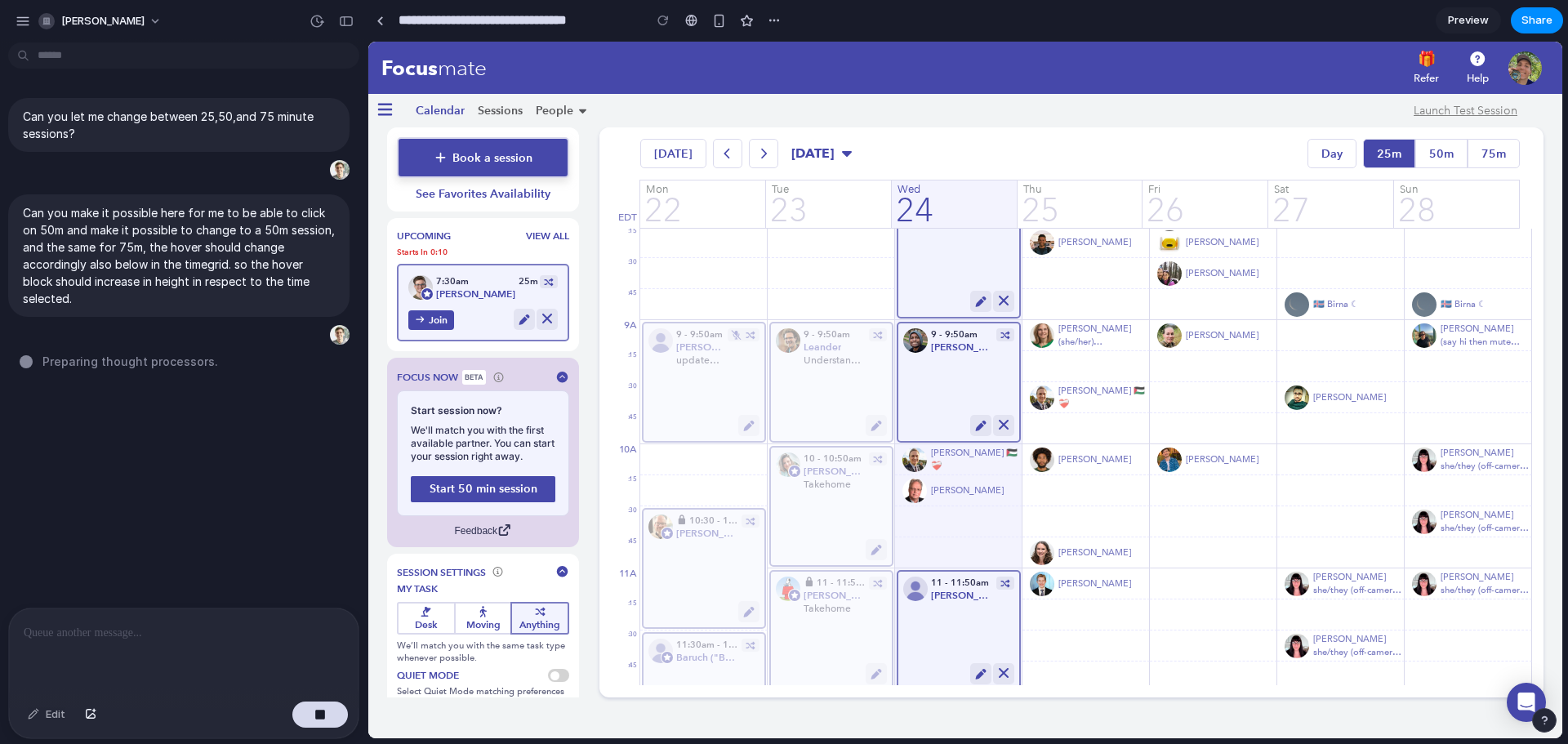
scroll to position [738, 0]
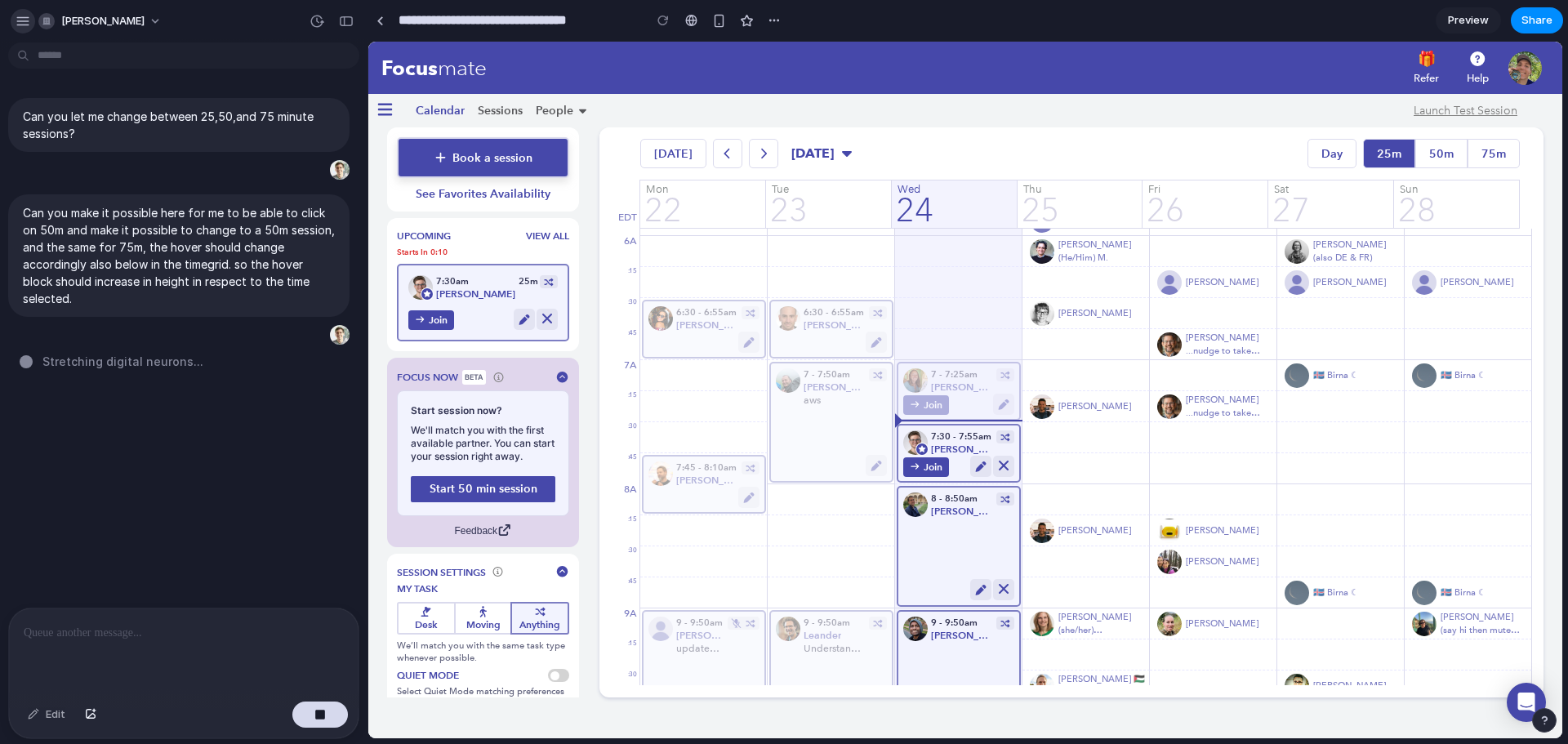
click at [22, 22] on div "button" at bounding box center [22, 21] width 14 height 14
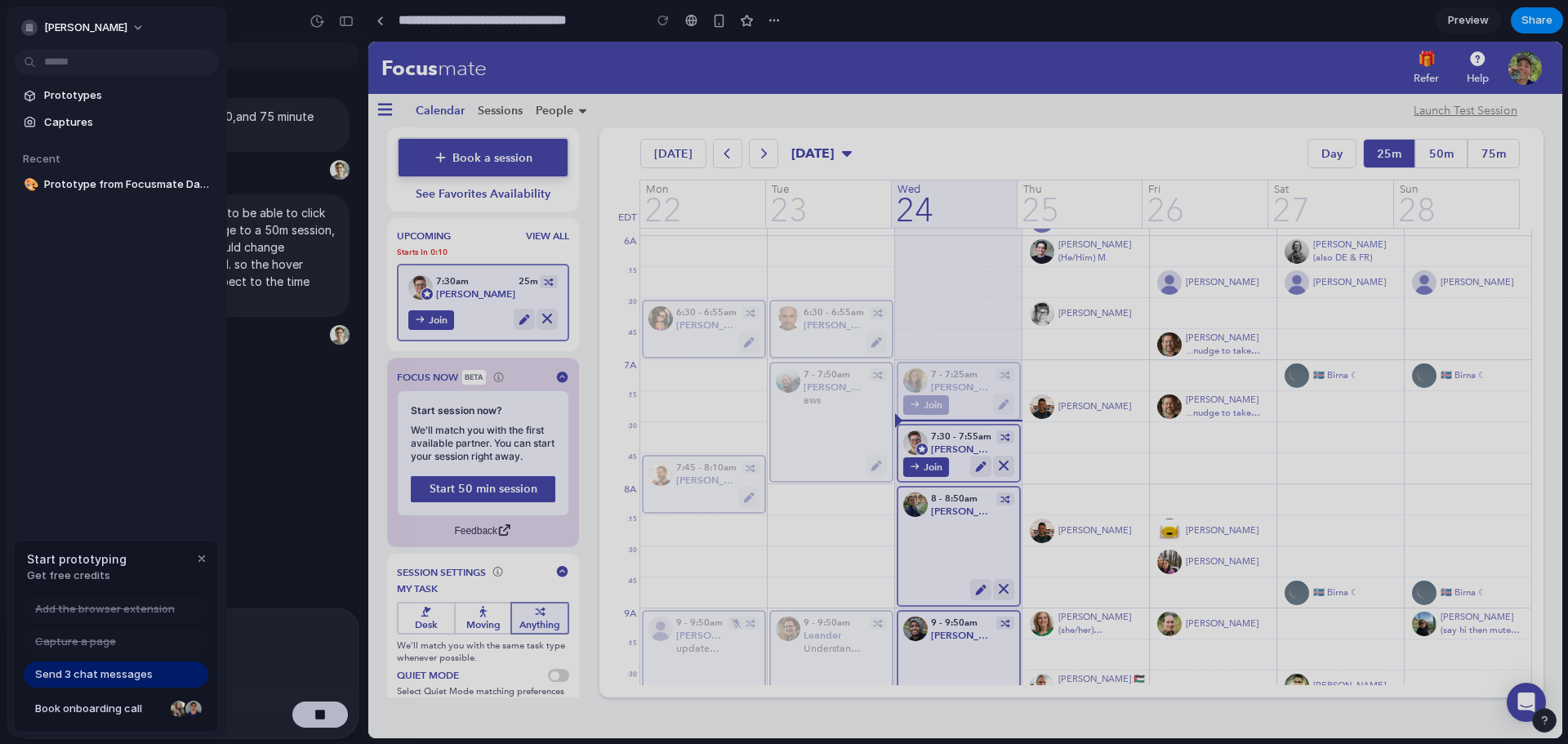
type input "**********"
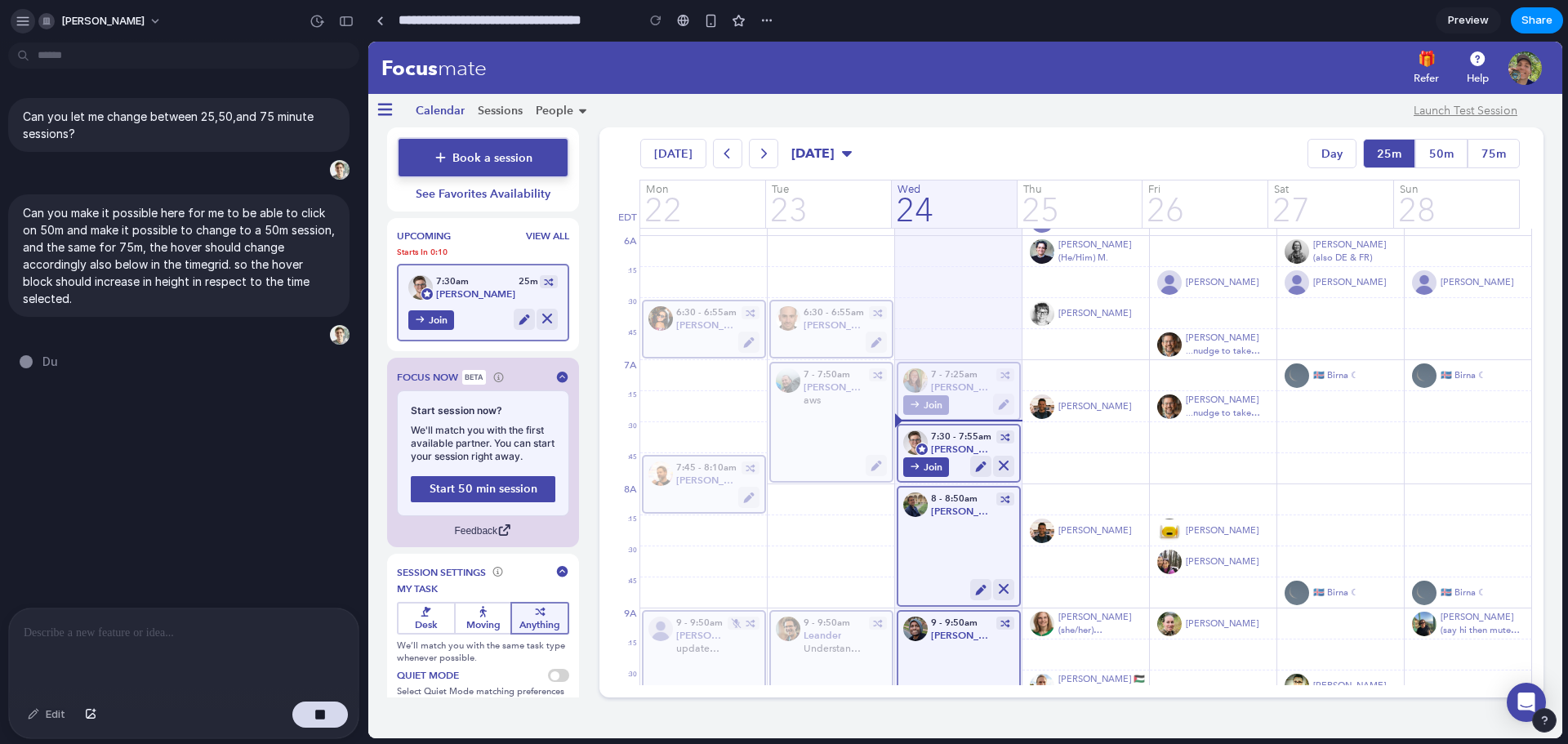
click at [26, 23] on div "button" at bounding box center [22, 21] width 14 height 14
click at [26, 22] on div "button" at bounding box center [22, 21] width 14 height 14
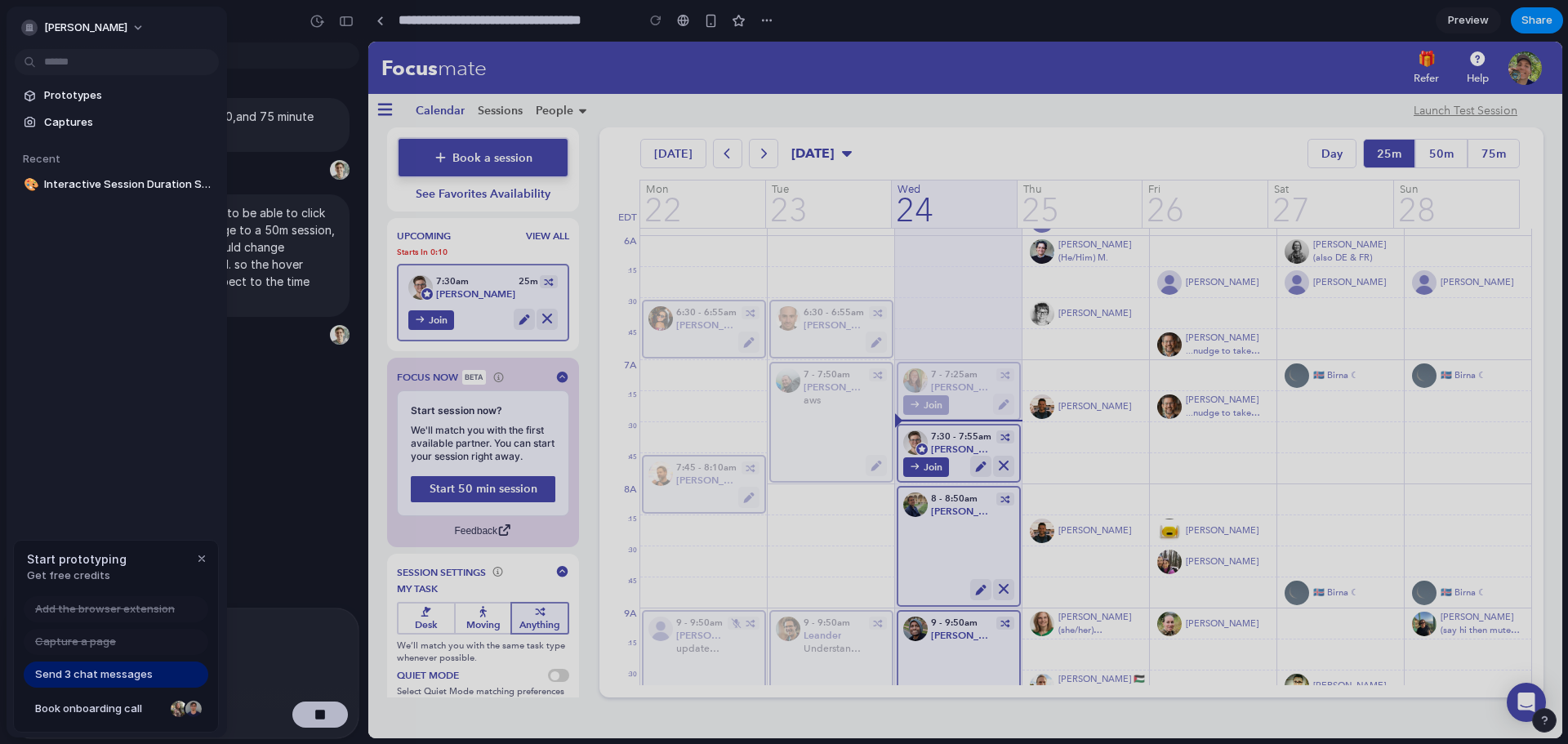
click at [85, 578] on span "Get free credits" at bounding box center [76, 576] width 100 height 16
click at [80, 676] on span "Send 3 chat messages" at bounding box center [94, 675] width 118 height 16
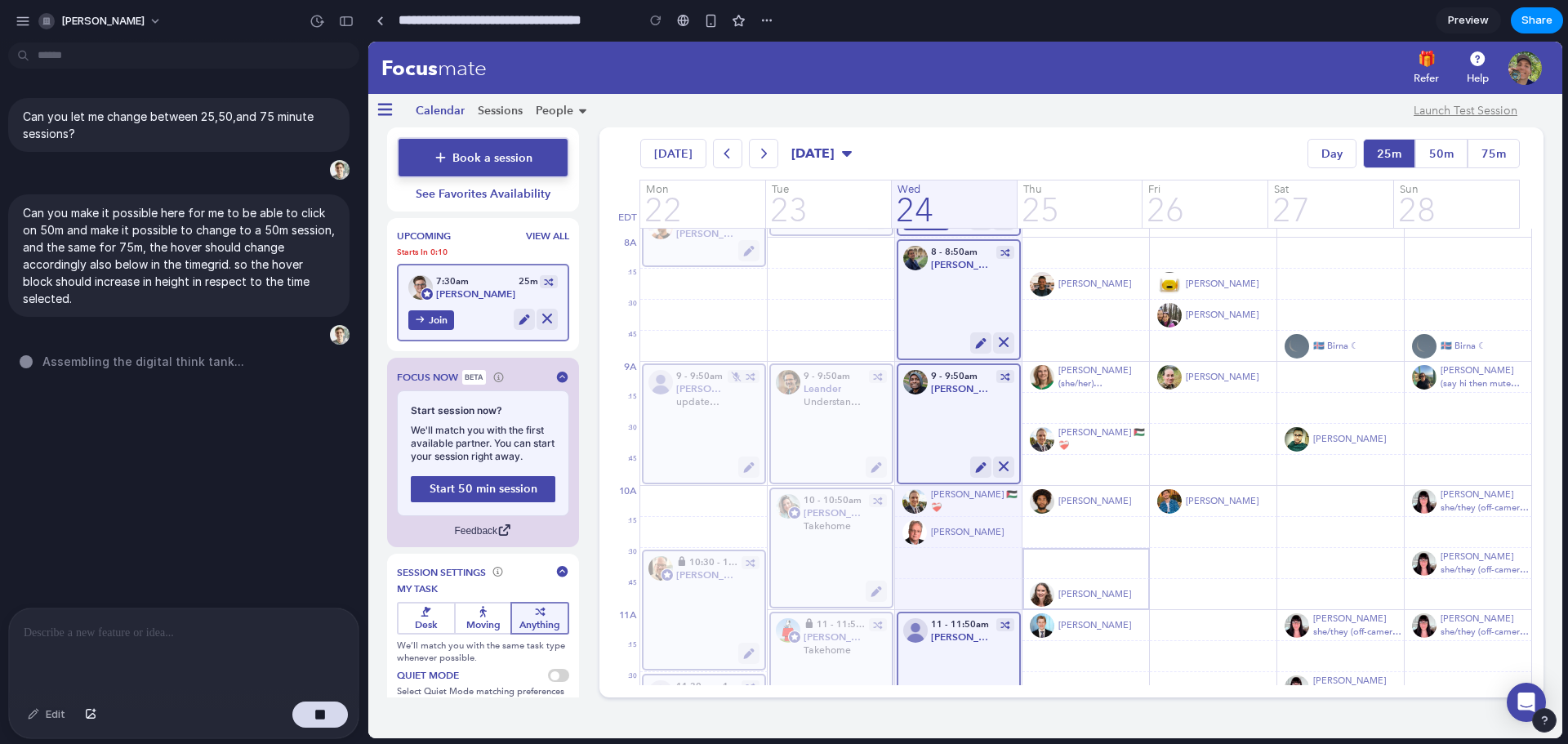
scroll to position [1064, 0]
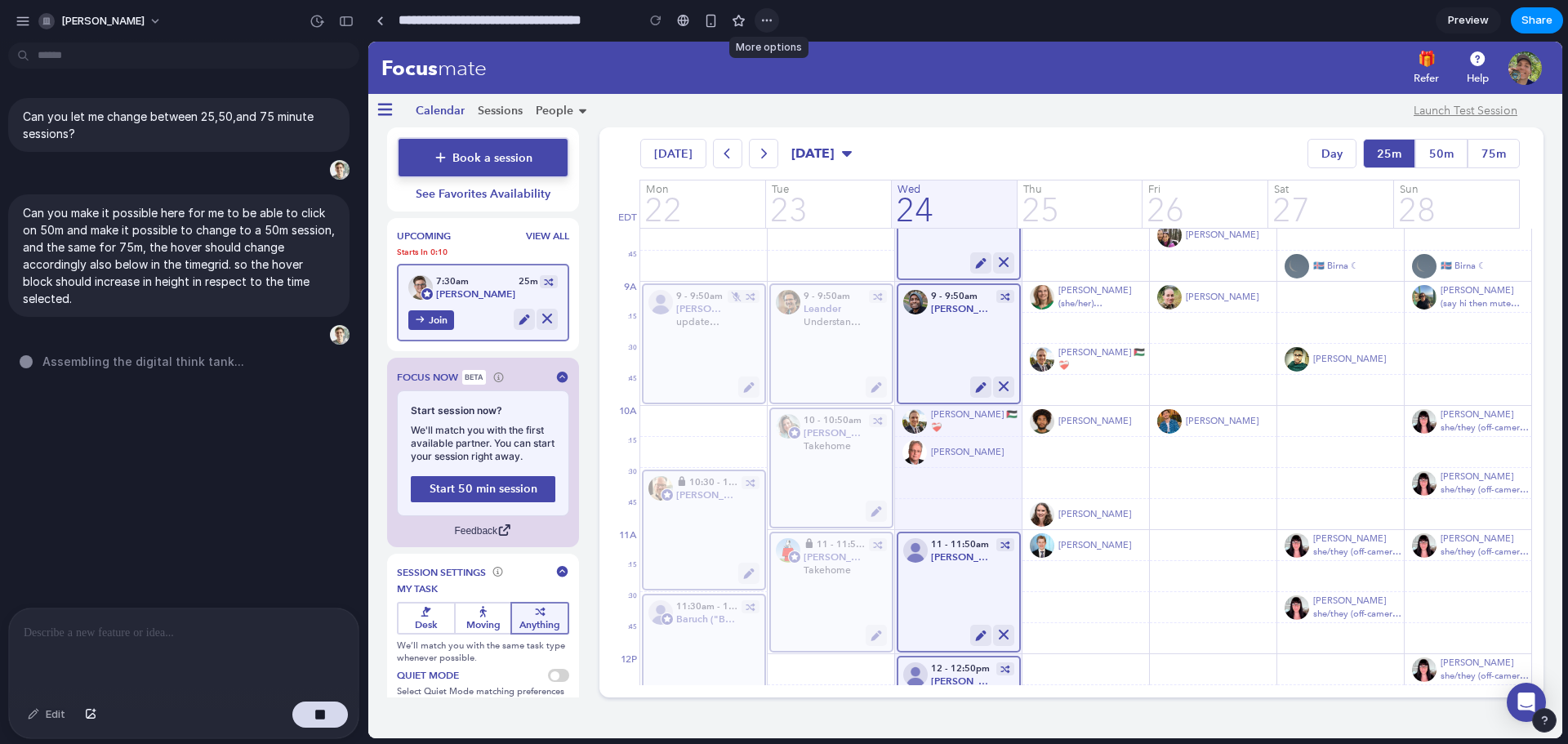
click at [762, 22] on div "button" at bounding box center [766, 20] width 13 height 13
click at [984, 83] on div "Duplicate Delete" at bounding box center [784, 372] width 1568 height 744
click at [1466, 20] on span "Preview" at bounding box center [1467, 21] width 40 height 16
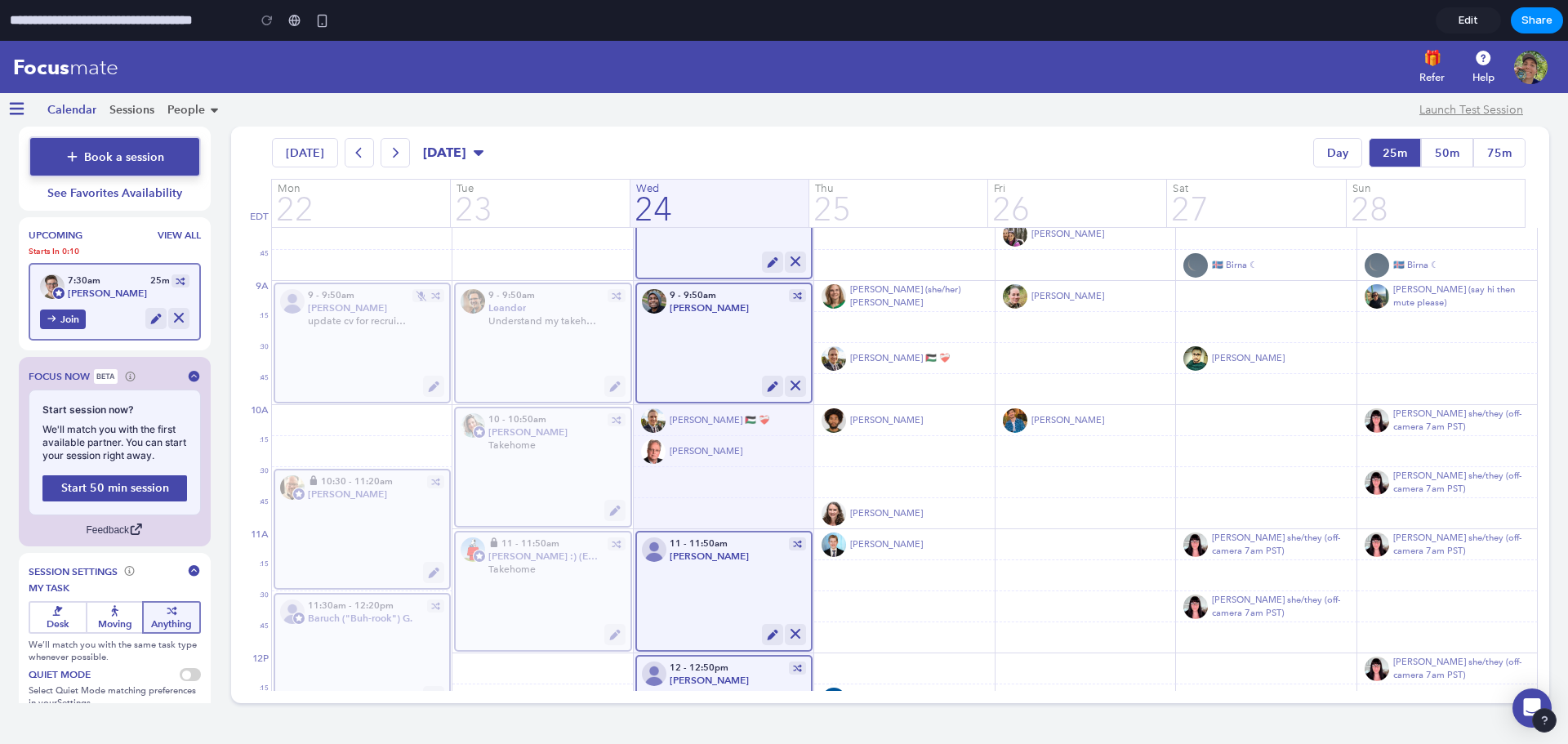
click at [18, 118] on fa-icon "Hamburger Menu" at bounding box center [16, 110] width 21 height 18
click at [298, 23] on div at bounding box center [295, 20] width 13 height 13
click at [326, 22] on div "button" at bounding box center [322, 20] width 13 height 13
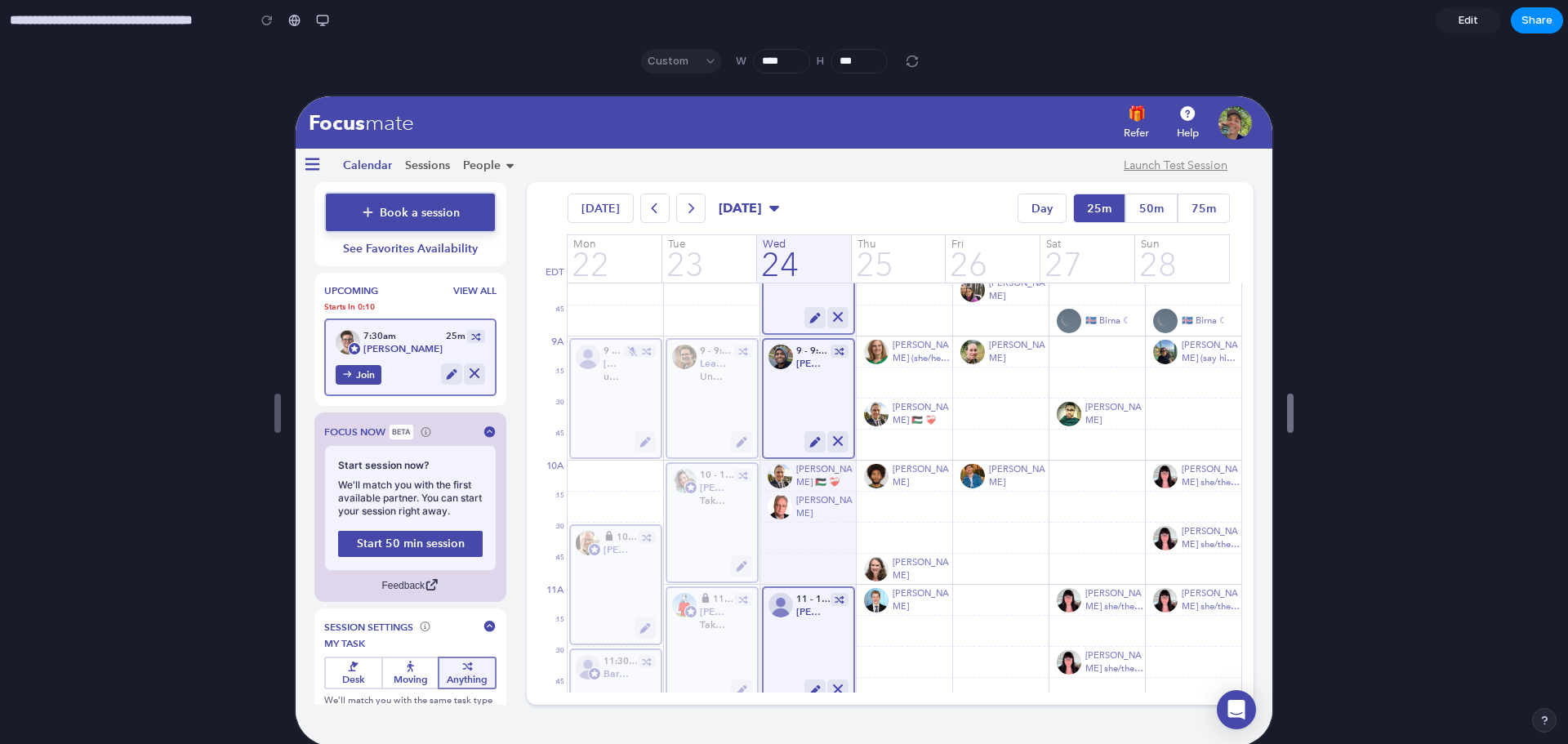
type input "****"
drag, startPoint x: 950, startPoint y: 442, endPoint x: 1430, endPoint y: 408, distance: 481.2
drag, startPoint x: 1279, startPoint y: 421, endPoint x: 1626, endPoint y: 408, distance: 347.2
click at [1567, 408] on html "**********" at bounding box center [784, 372] width 1568 height 744
drag, startPoint x: 1283, startPoint y: 417, endPoint x: 1571, endPoint y: 401, distance: 288.4
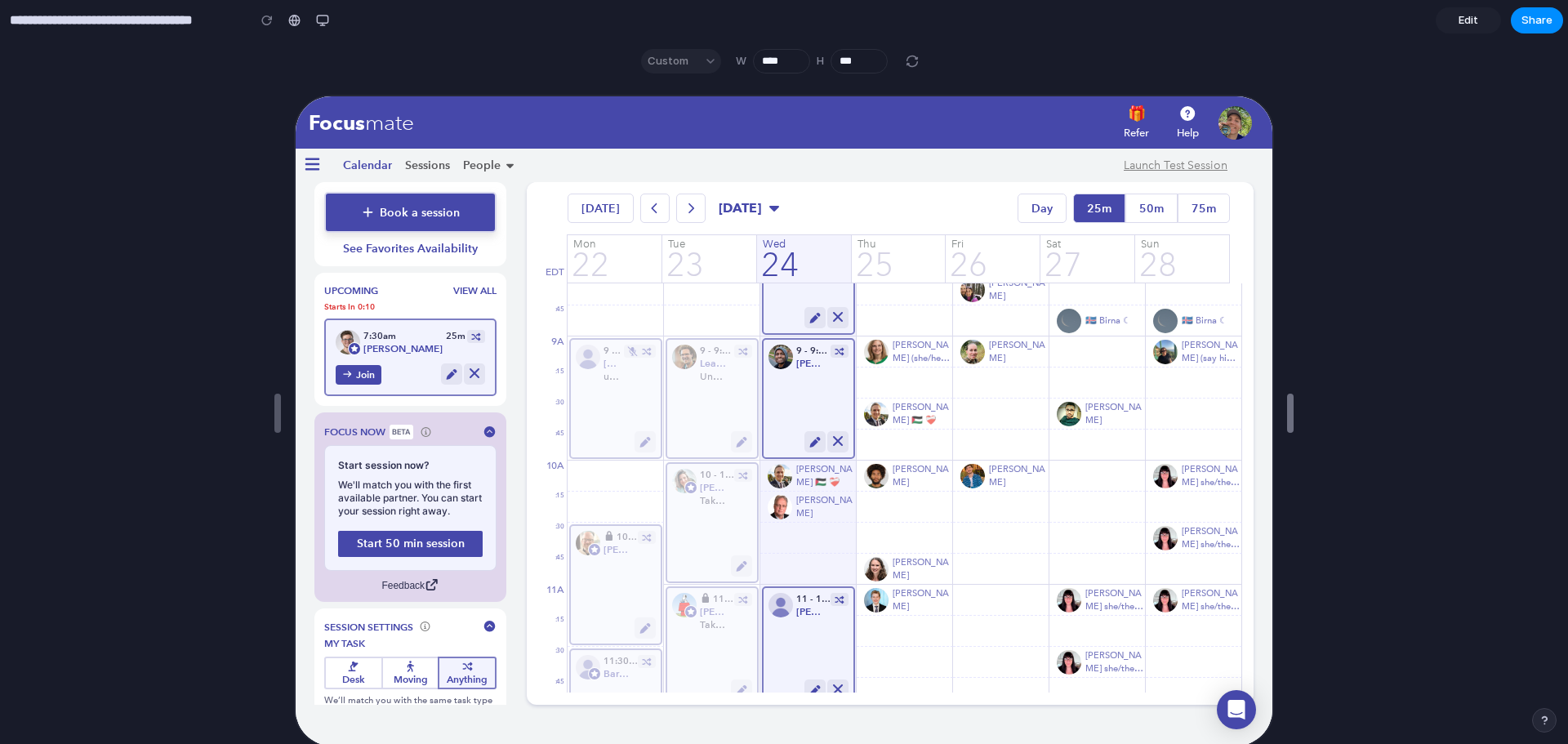
click at [1567, 401] on html "**********" at bounding box center [784, 372] width 1568 height 744
